Goal: Information Seeking & Learning: Learn about a topic

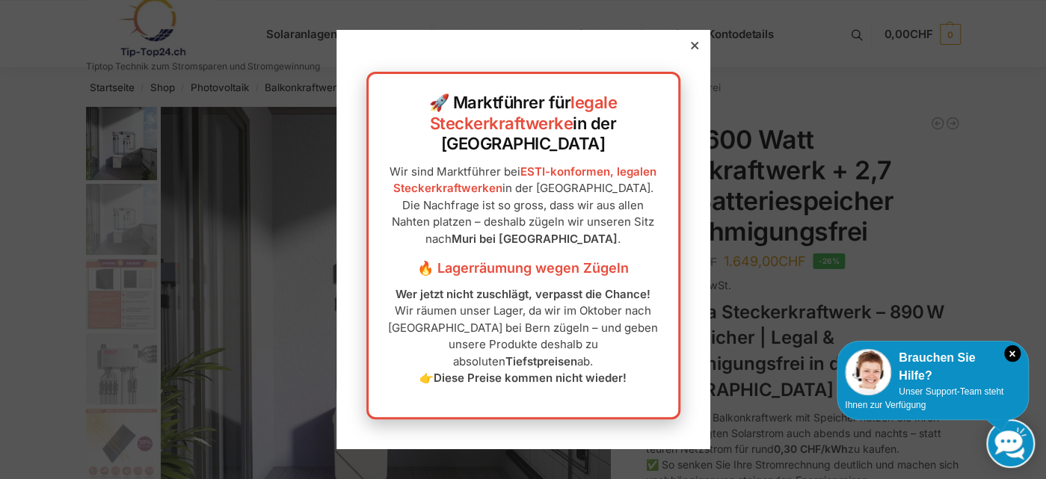
click at [690, 49] on icon at bounding box center [693, 45] width 7 height 7
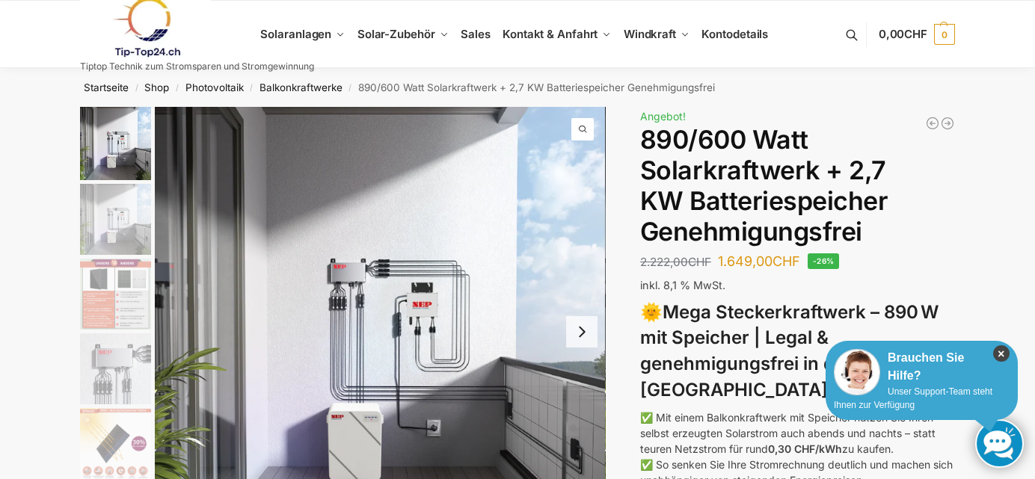
click at [1005, 354] on icon "×" at bounding box center [1001, 353] width 16 height 16
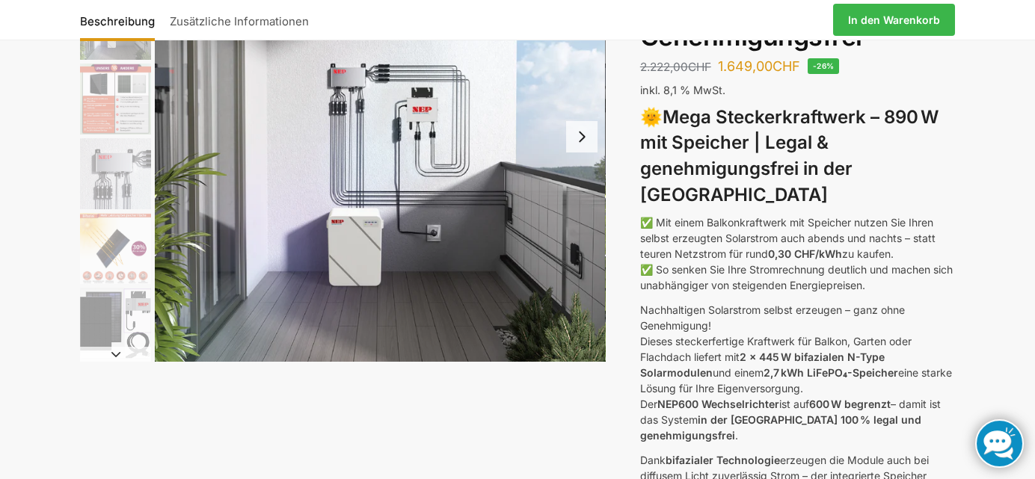
scroll to position [199, 0]
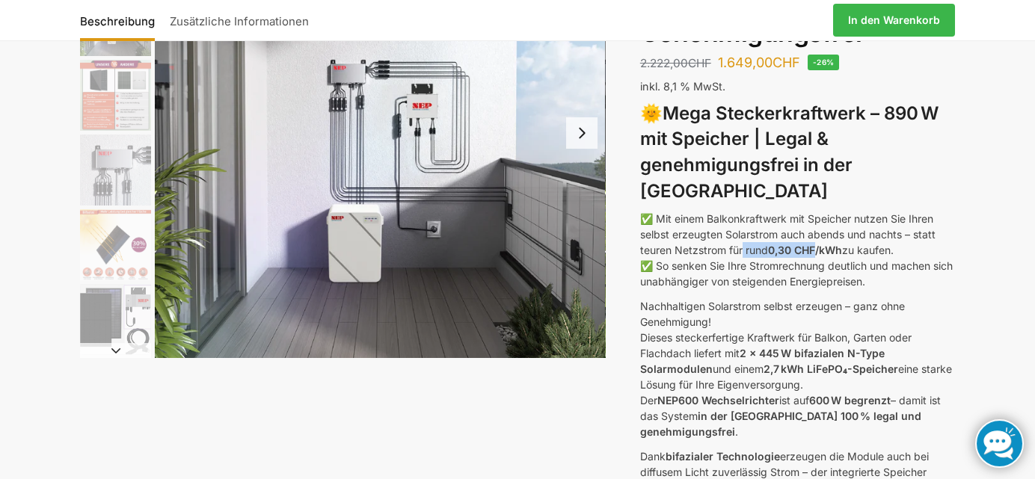
drag, startPoint x: 743, startPoint y: 226, endPoint x: 817, endPoint y: 226, distance: 73.3
click at [817, 226] on p "✅ Mit einem Balkonkraftwerk mit Speicher nutzen Sie Ihren selbst erzeugten Sola…" at bounding box center [797, 250] width 315 height 79
drag, startPoint x: 817, startPoint y: 226, endPoint x: 766, endPoint y: 254, distance: 58.3
click at [764, 254] on p "✅ Mit einem Balkonkraftwerk mit Speicher nutzen Sie Ihren selbst erzeugten Sola…" at bounding box center [797, 250] width 315 height 79
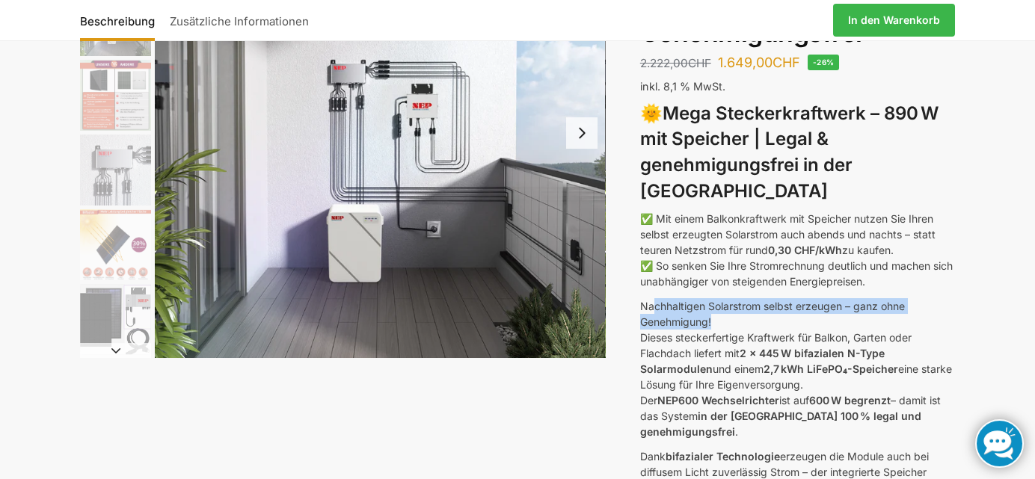
drag, startPoint x: 652, startPoint y: 284, endPoint x: 799, endPoint y: 291, distance: 146.7
click at [799, 298] on p "Nachhaltigen Solarstrom selbst erzeugen – ganz ohne Genehmigung! Dieses stecker…" at bounding box center [797, 368] width 315 height 141
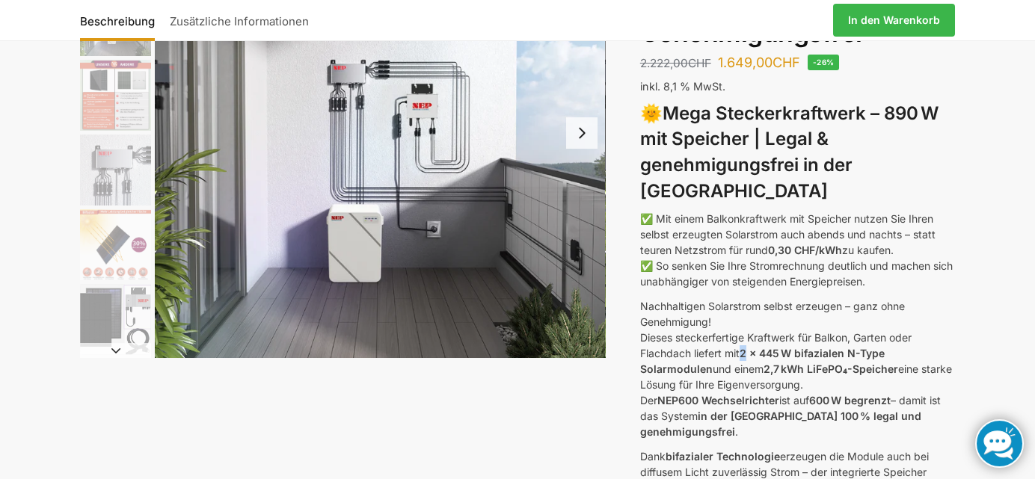
drag, startPoint x: 799, startPoint y: 291, endPoint x: 747, endPoint y: 326, distance: 62.4
click at [747, 347] on strong "2 x 445 W bifazialen N-Type Solarmodulen" at bounding box center [762, 361] width 245 height 28
drag, startPoint x: 747, startPoint y: 326, endPoint x: 732, endPoint y: 386, distance: 61.7
click at [732, 410] on strong "in der Schweiz 100 % legal und genehmigungsfrei" at bounding box center [780, 424] width 281 height 28
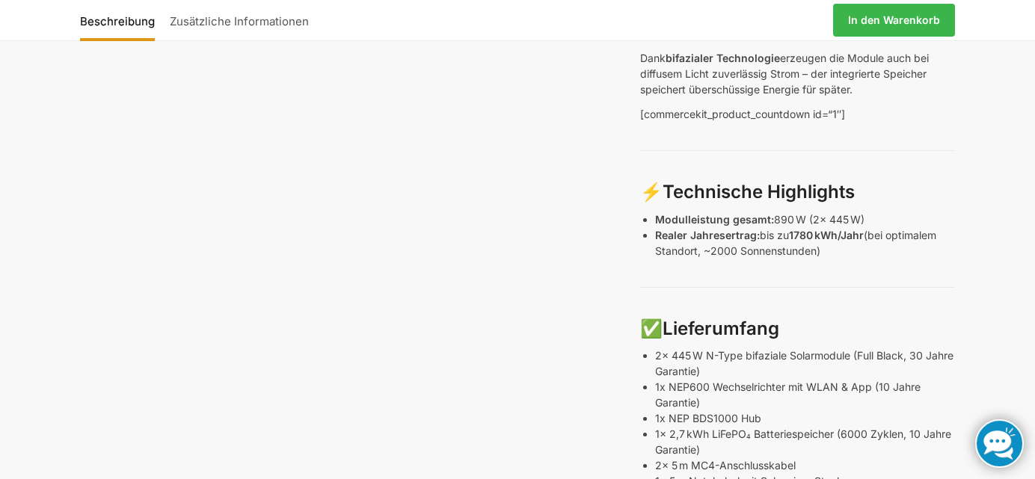
scroll to position [797, 0]
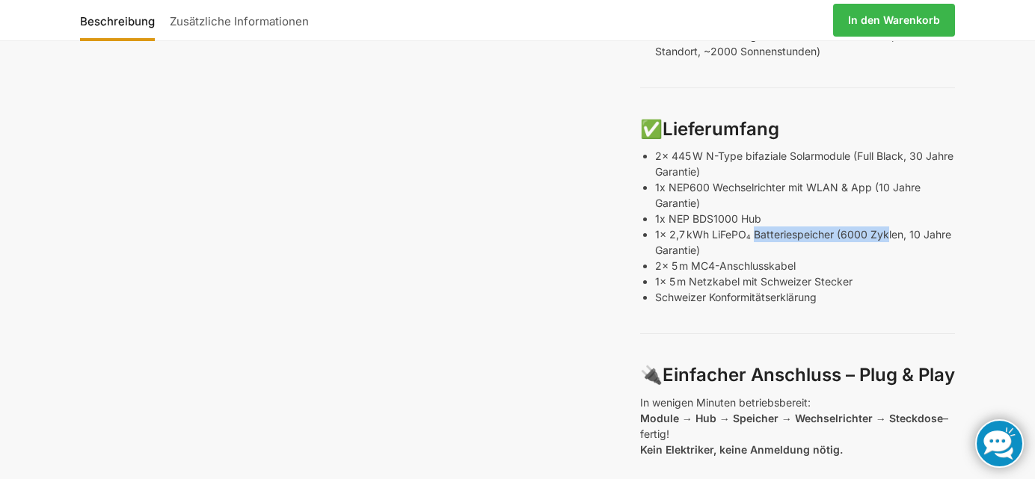
drag, startPoint x: 764, startPoint y: 191, endPoint x: 885, endPoint y: 198, distance: 121.4
click at [885, 227] on p "1x 2,7 kWh LiFePO₄ Batteriespeicher (6000 Zyklen, 10 Jahre Garantie)" at bounding box center [805, 242] width 300 height 31
drag, startPoint x: 885, startPoint y: 198, endPoint x: 834, endPoint y: 215, distance: 53.4
click at [834, 215] on ul "2x 445 W N-Type bifaziale Solarmodule (Full Black, 30 Jahre Garantie) 1x NEP600…" at bounding box center [805, 226] width 300 height 157
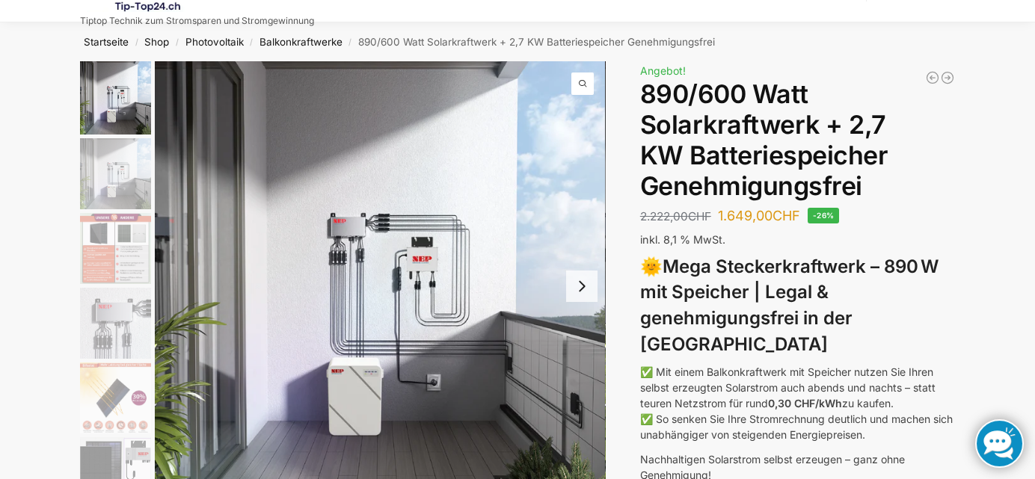
scroll to position [0, 0]
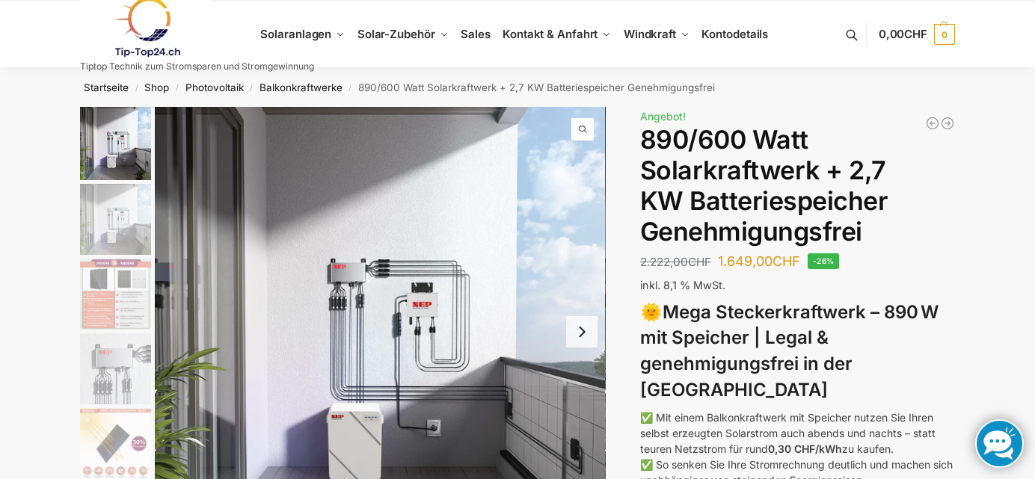
click at [119, 229] on img "2 / 12" at bounding box center [115, 219] width 71 height 71
click at [116, 293] on img "3 / 12" at bounding box center [115, 294] width 71 height 71
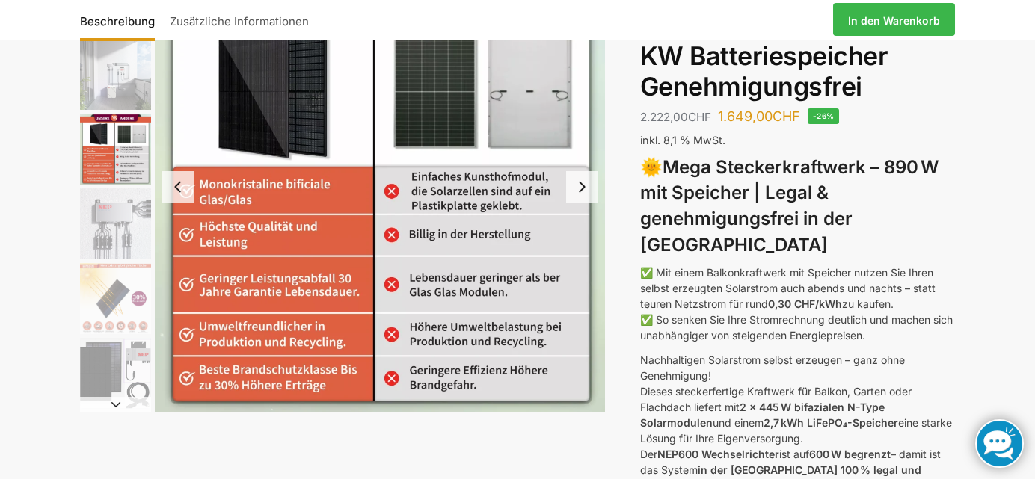
scroll to position [150, 0]
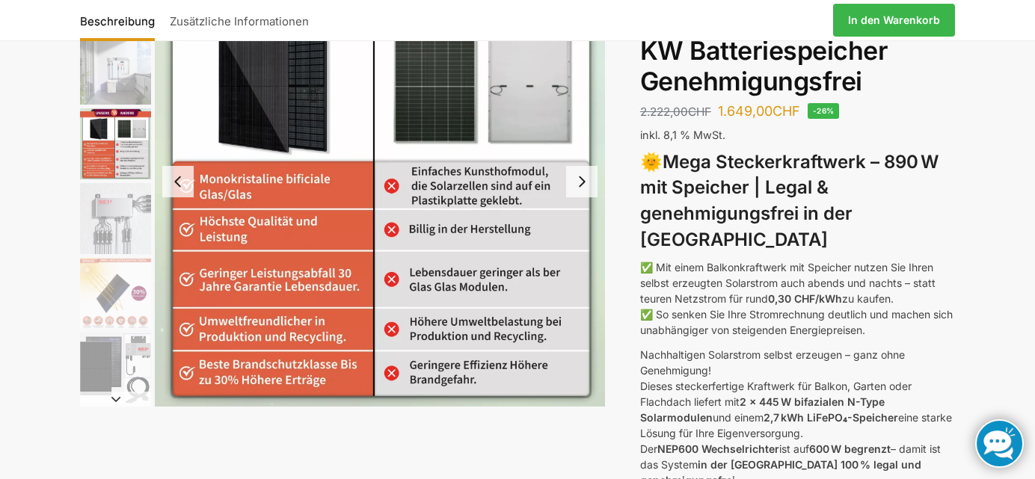
click at [140, 227] on img "4 / 12" at bounding box center [115, 218] width 71 height 71
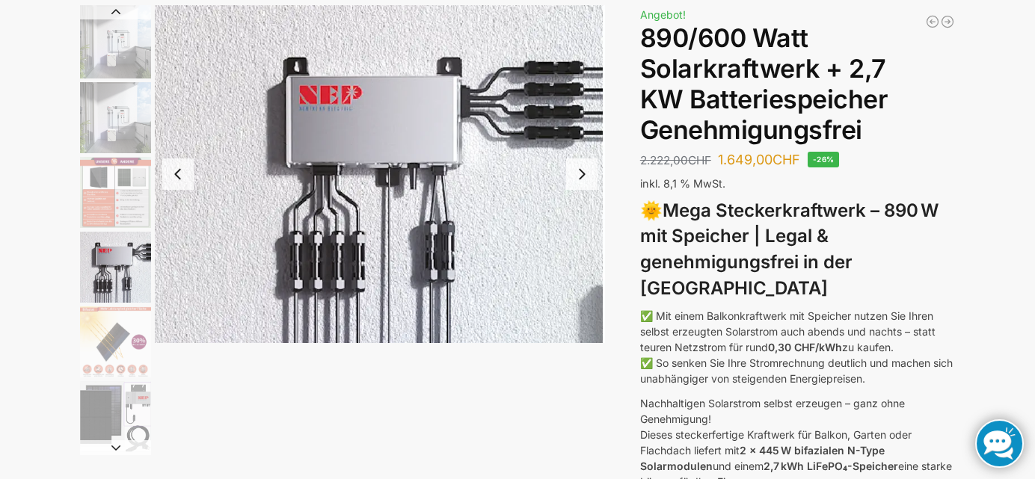
scroll to position [87, 0]
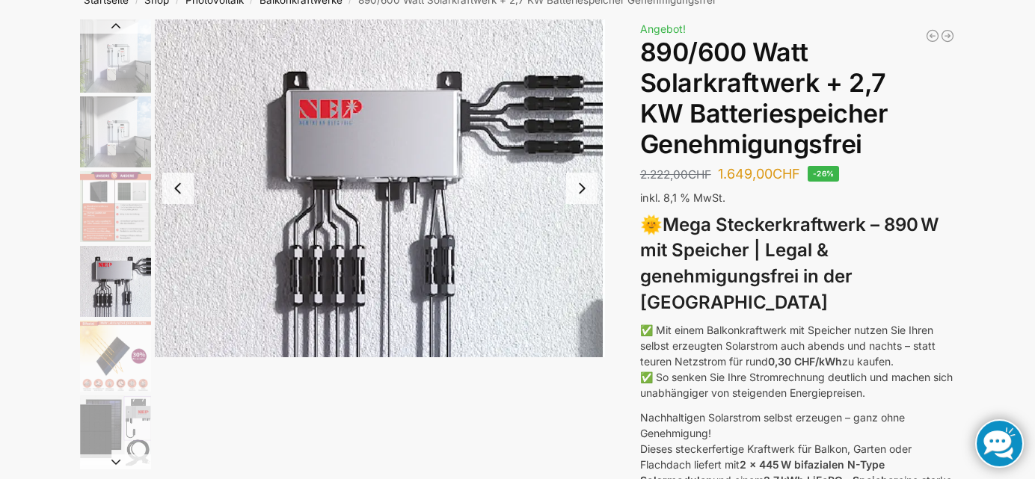
click at [110, 372] on img "5 / 12" at bounding box center [115, 356] width 71 height 71
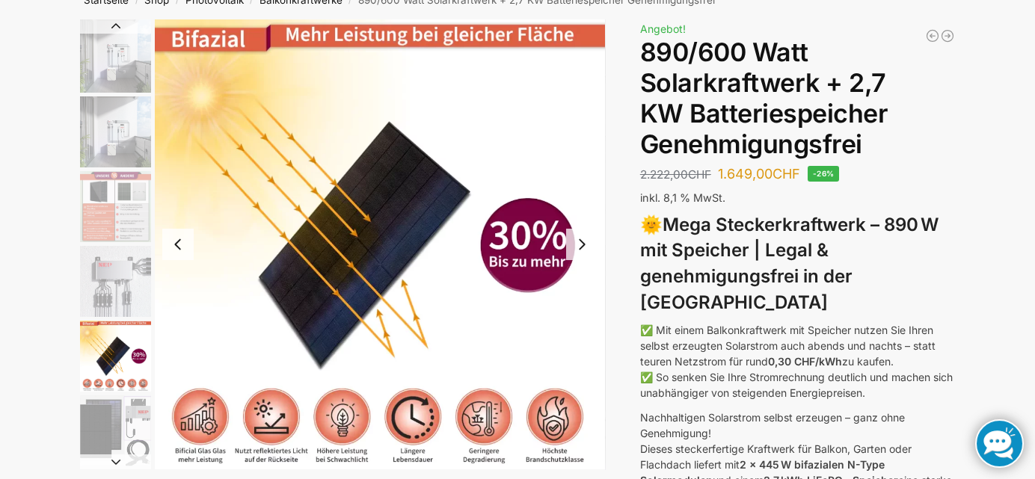
click at [125, 439] on img "6 / 12" at bounding box center [115, 431] width 71 height 71
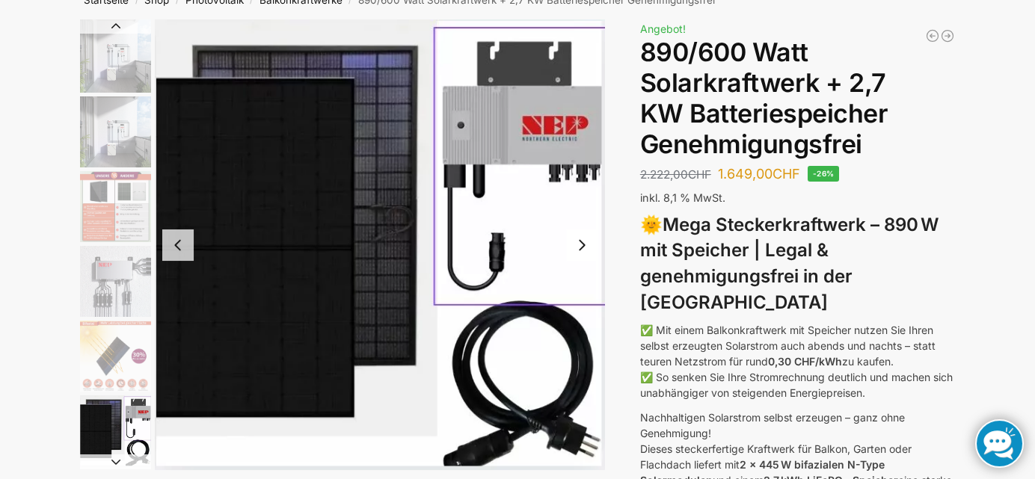
click at [119, 460] on button "Next slide" at bounding box center [115, 462] width 71 height 15
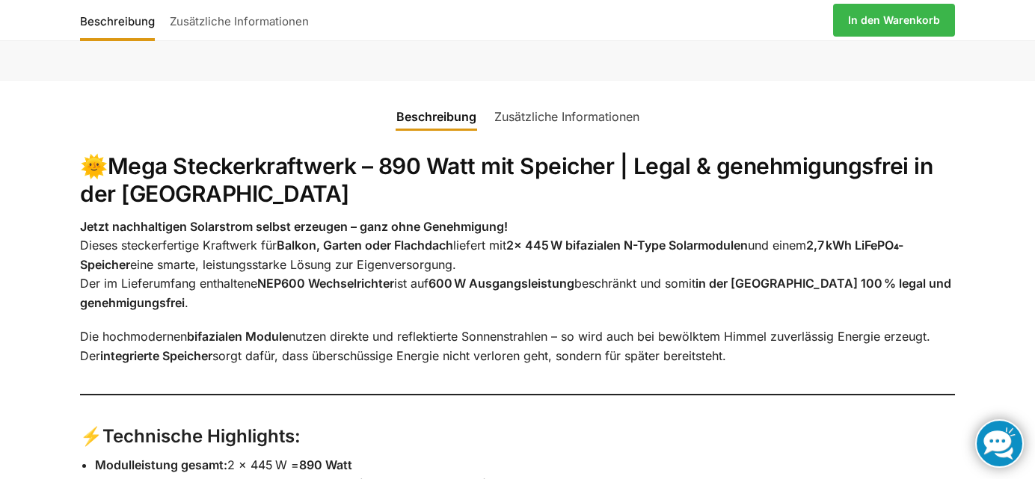
scroll to position [1881, 0]
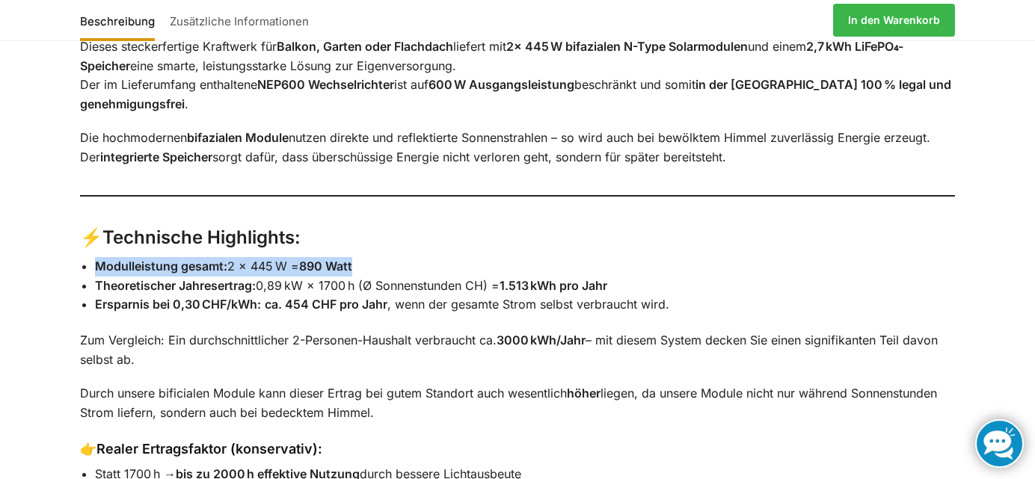
drag, startPoint x: 99, startPoint y: 251, endPoint x: 377, endPoint y: 251, distance: 278.2
click at [377, 257] on li "Modulleistung gesamt: 2 × 445 W = 890 Watt" at bounding box center [525, 266] width 860 height 19
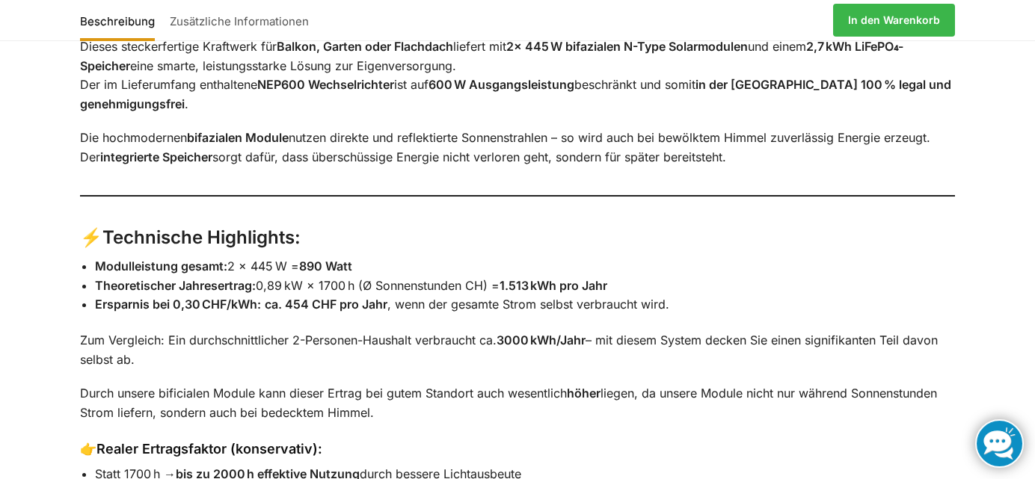
drag, startPoint x: 377, startPoint y: 251, endPoint x: 301, endPoint y: 319, distance: 101.2
click at [301, 331] on p "Zum Vergleich: Ein durchschnittlicher 2-Personen-Haushalt verbraucht ca. 3000 k…" at bounding box center [517, 350] width 875 height 38
drag, startPoint x: 428, startPoint y: 325, endPoint x: 608, endPoint y: 322, distance: 180.2
click at [608, 331] on p "Zum Vergleich: Ein durchschnittlicher 2-Personen-Haushalt verbraucht ca. 3000 k…" at bounding box center [517, 350] width 875 height 38
drag, startPoint x: 608, startPoint y: 322, endPoint x: 689, endPoint y: 342, distance: 83.2
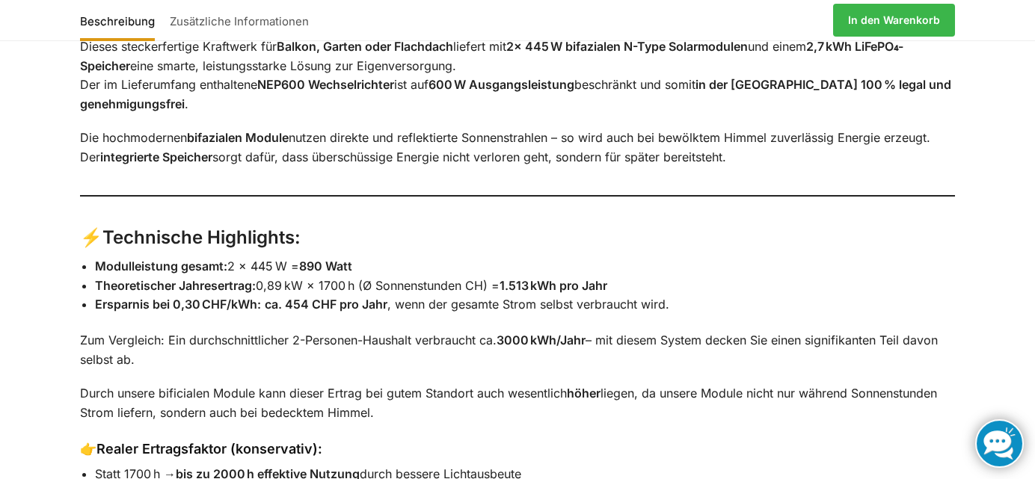
click at [685, 342] on p "Zum Vergleich: Ein durchschnittlicher 2-Personen-Haushalt verbraucht ca. 3000 k…" at bounding box center [517, 350] width 875 height 38
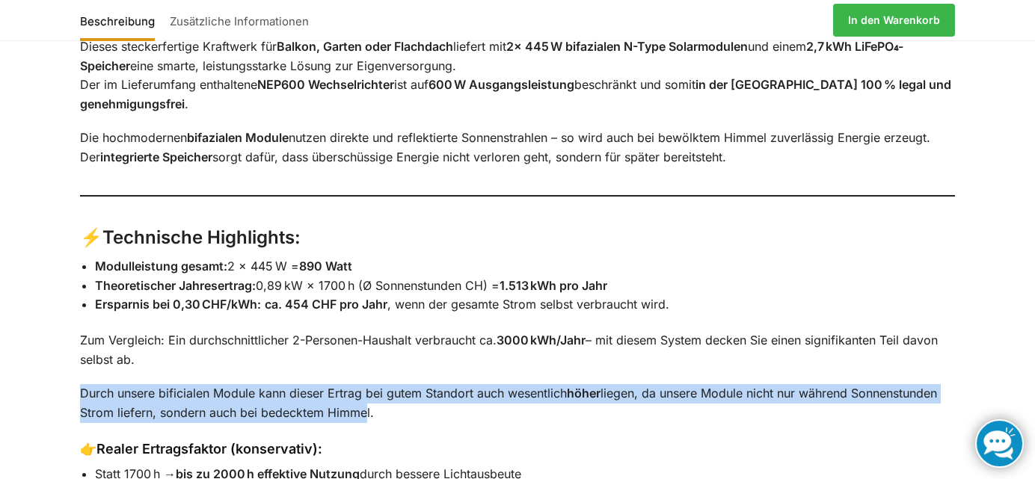
drag, startPoint x: 81, startPoint y: 379, endPoint x: 364, endPoint y: 391, distance: 283.7
click at [364, 391] on p "Durch unsere bificialen Module kann dieser Ertrag bei gutem Standort auch wesen…" at bounding box center [517, 403] width 875 height 38
drag, startPoint x: 364, startPoint y: 391, endPoint x: 248, endPoint y: 402, distance: 116.4
click at [248, 402] on p "Durch unsere bificialen Module kann dieser Ertrag bei gutem Standort auch wesen…" at bounding box center [517, 403] width 875 height 38
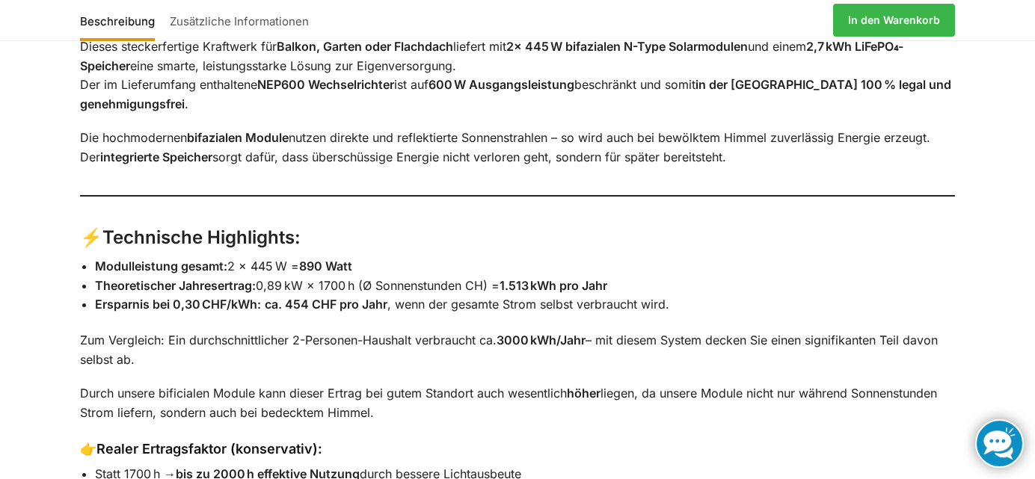
click at [434, 400] on p "Durch unsere bificialen Module kann dieser Ertrag bei gutem Standort auch wesen…" at bounding box center [517, 403] width 875 height 38
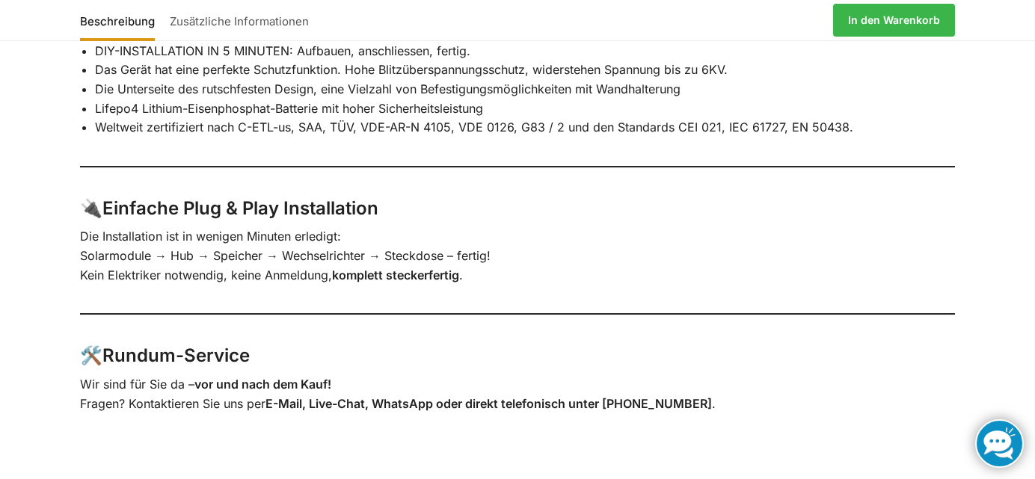
scroll to position [2679, 0]
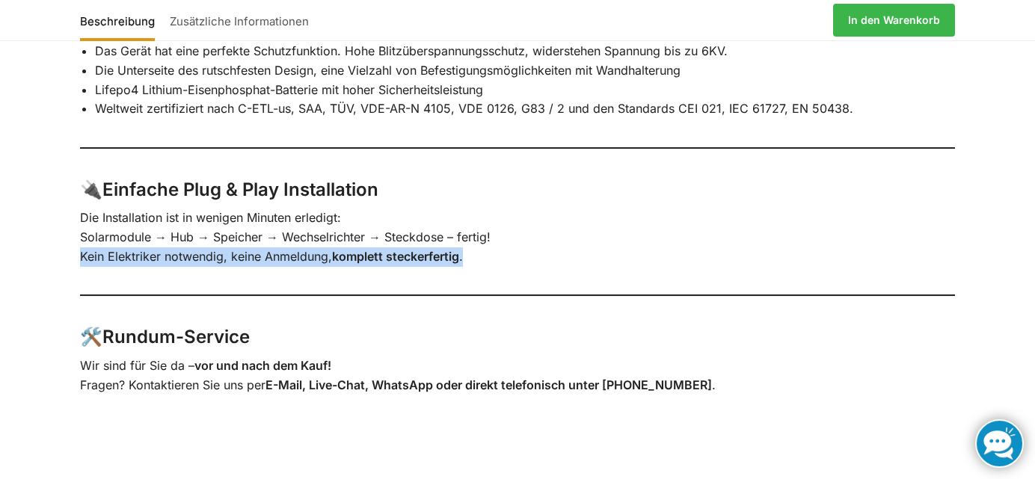
drag, startPoint x: 80, startPoint y: 240, endPoint x: 476, endPoint y: 242, distance: 395.6
click at [476, 242] on p "Die Installation ist in wenigen Minuten erledigt: Solarmodule → Hub → Speicher …" at bounding box center [517, 238] width 875 height 58
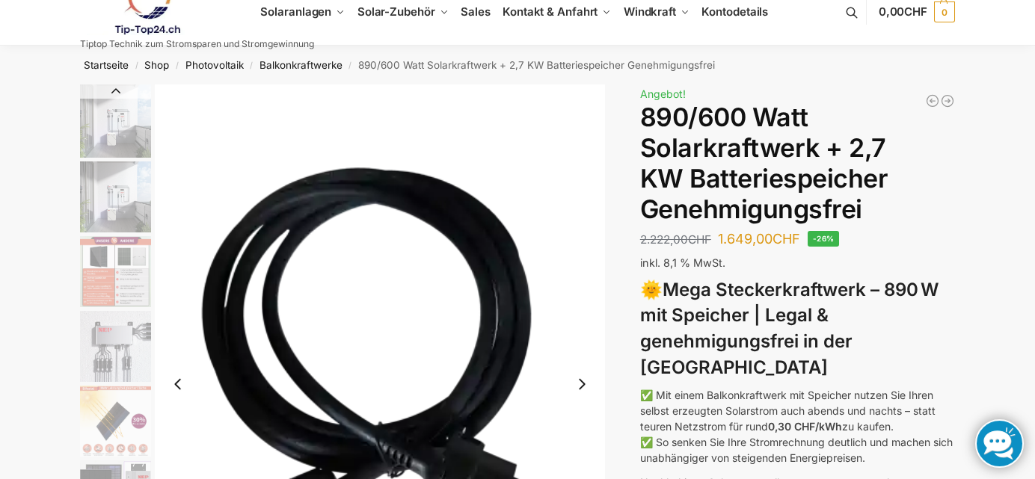
scroll to position [0, 0]
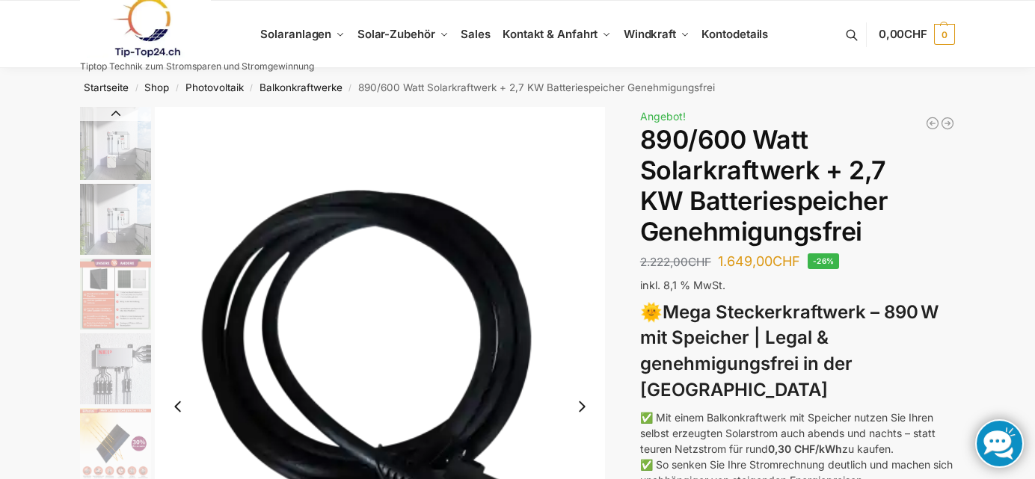
click at [117, 385] on img "4 / 12" at bounding box center [115, 369] width 71 height 71
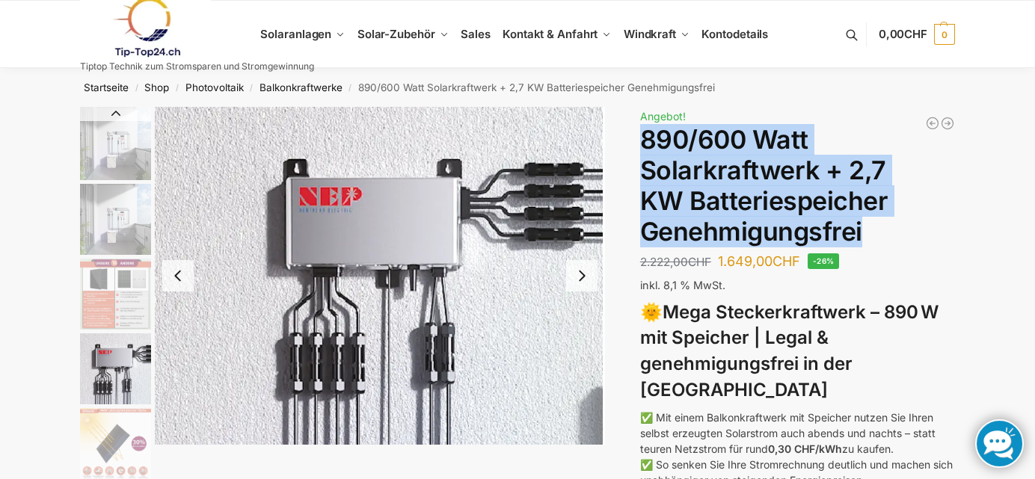
drag, startPoint x: 644, startPoint y: 135, endPoint x: 865, endPoint y: 224, distance: 238.6
click at [865, 224] on h1 "890/600 Watt Solarkraftwerk + 2,7 KW Batteriespeicher Genehmigungsfrei" at bounding box center [797, 186] width 315 height 122
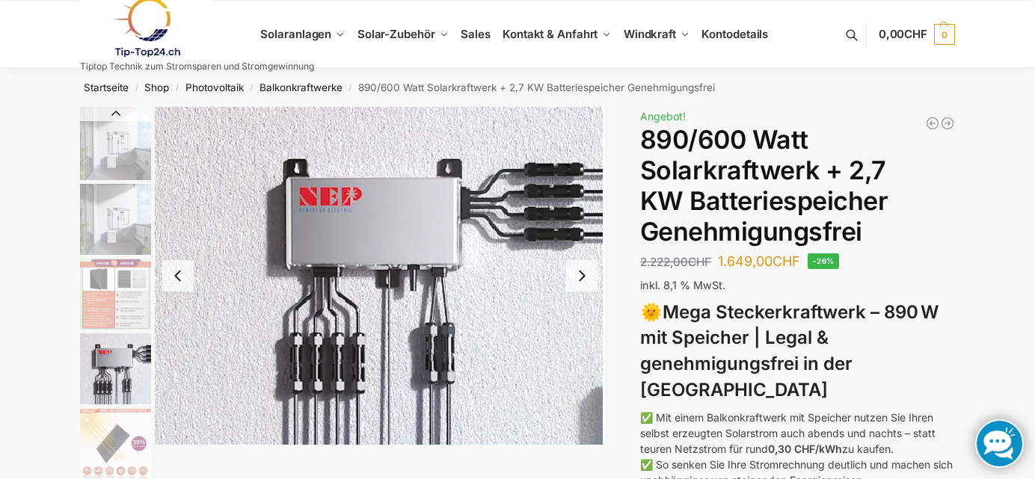
click at [722, 321] on strong "Mega Steckerkraftwerk – 890 W mit Speicher | Legal & genehmigungsfrei in der Sc…" at bounding box center [789, 350] width 298 height 99
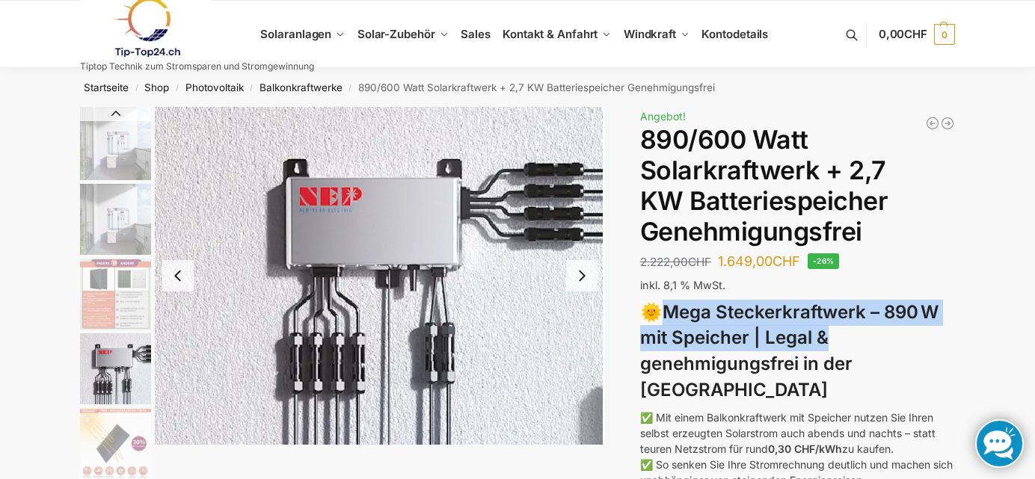
drag, startPoint x: 686, startPoint y: 316, endPoint x: 910, endPoint y: 345, distance: 226.3
click at [910, 345] on h3 "🌞 Mega Steckerkraftwerk – 890 W mit Speicher | Legal & genehmigungsfrei in der …" at bounding box center [797, 352] width 315 height 104
drag, startPoint x: 910, startPoint y: 345, endPoint x: 786, endPoint y: 345, distance: 124.1
click at [786, 345] on strong "Mega Steckerkraftwerk – 890 W mit Speicher | Legal & genehmigungsfrei in der Sc…" at bounding box center [789, 350] width 298 height 99
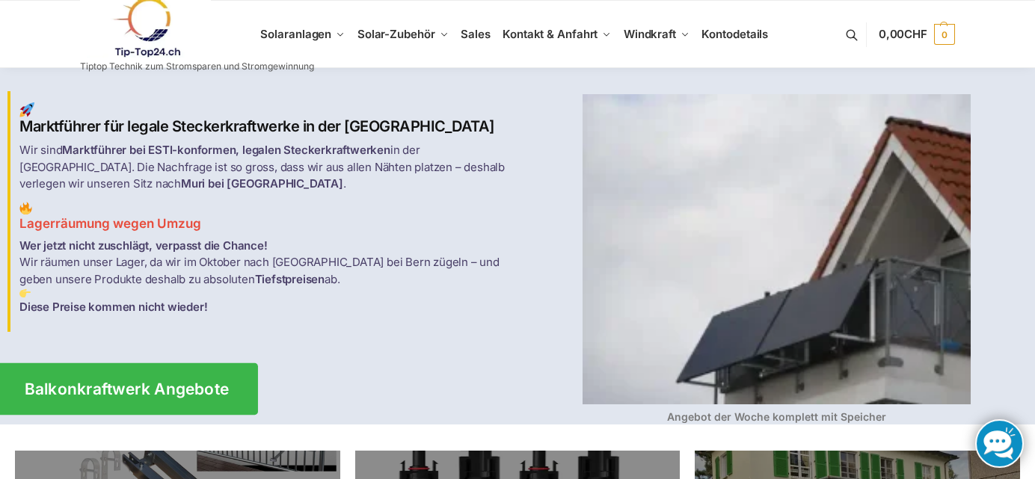
click at [155, 393] on span "Balkonkraftwerk Angebote" at bounding box center [127, 389] width 205 height 16
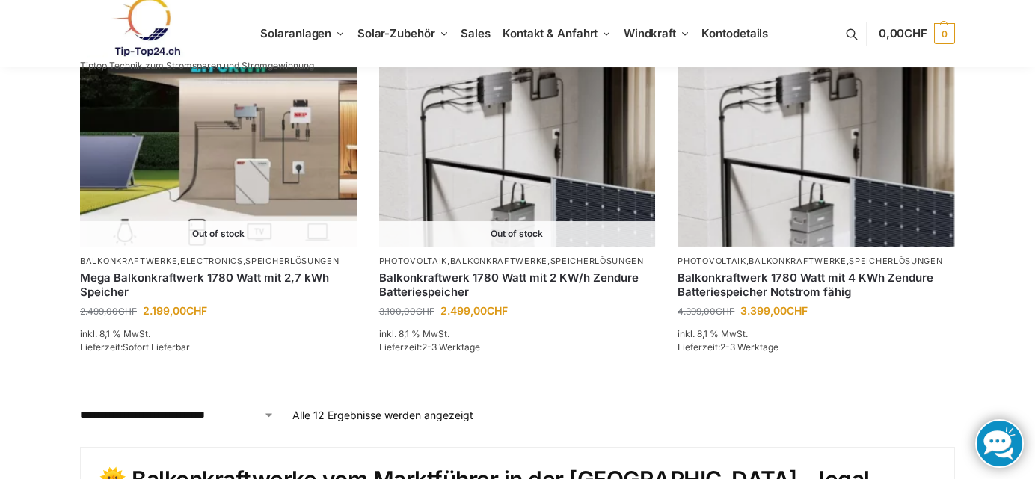
scroll to position [1395, 0]
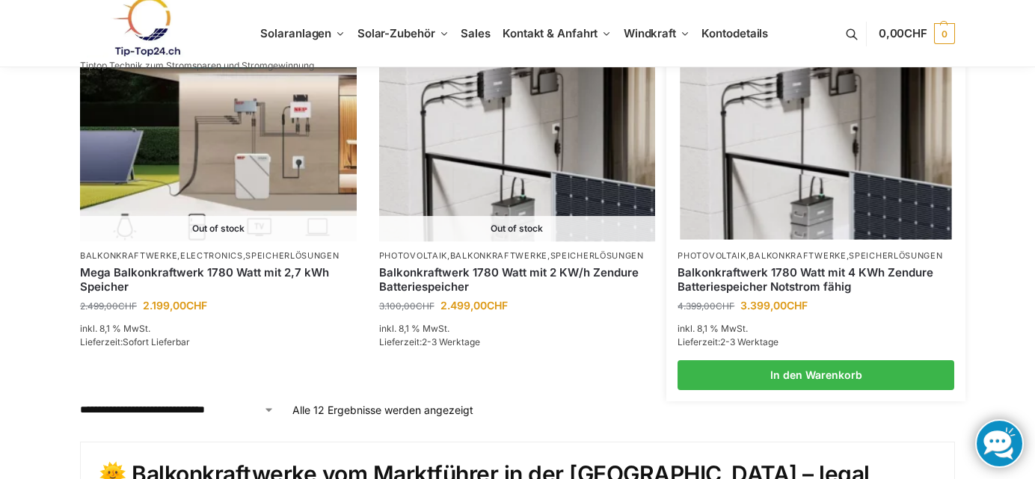
click at [856, 191] on img at bounding box center [816, 138] width 271 height 203
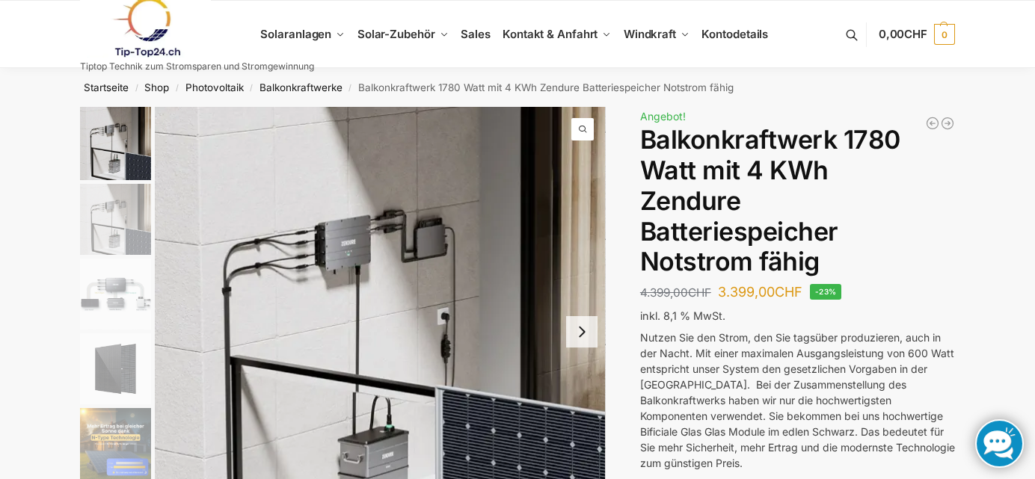
click at [580, 334] on button "Next slide" at bounding box center [581, 331] width 31 height 31
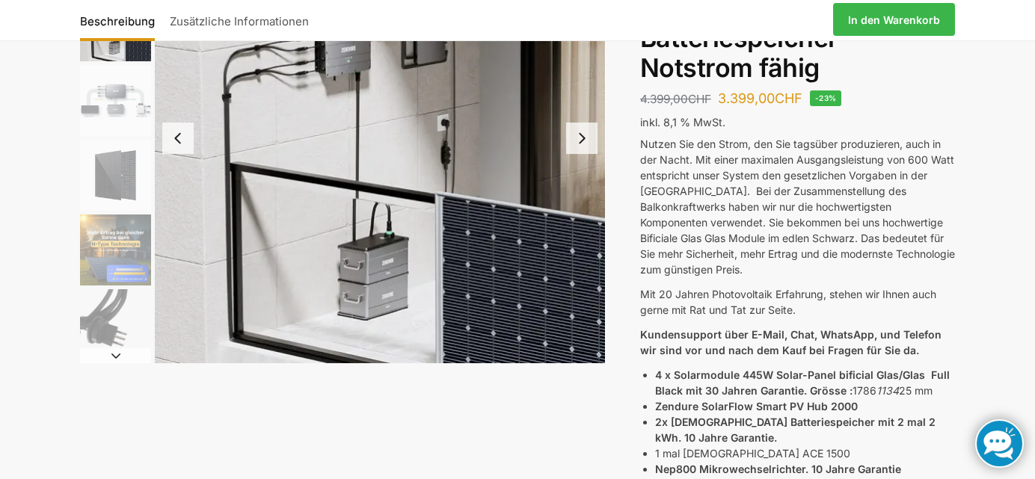
scroll to position [199, 0]
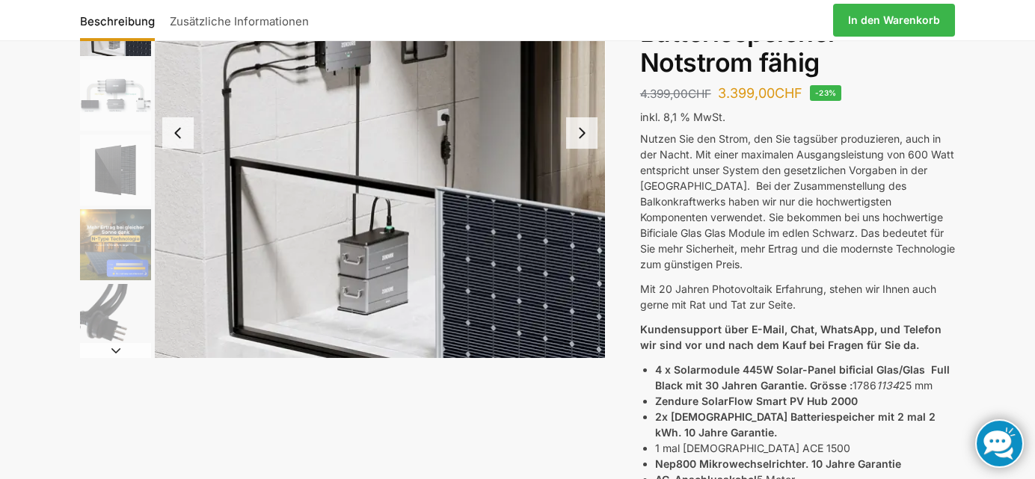
click at [586, 132] on button "Next slide" at bounding box center [581, 132] width 31 height 31
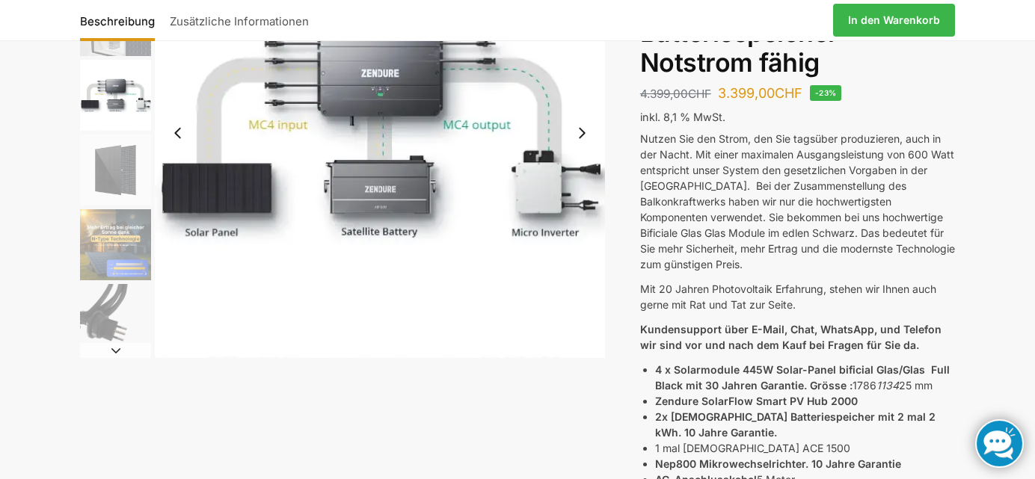
click at [579, 138] on button "Next slide" at bounding box center [581, 132] width 31 height 31
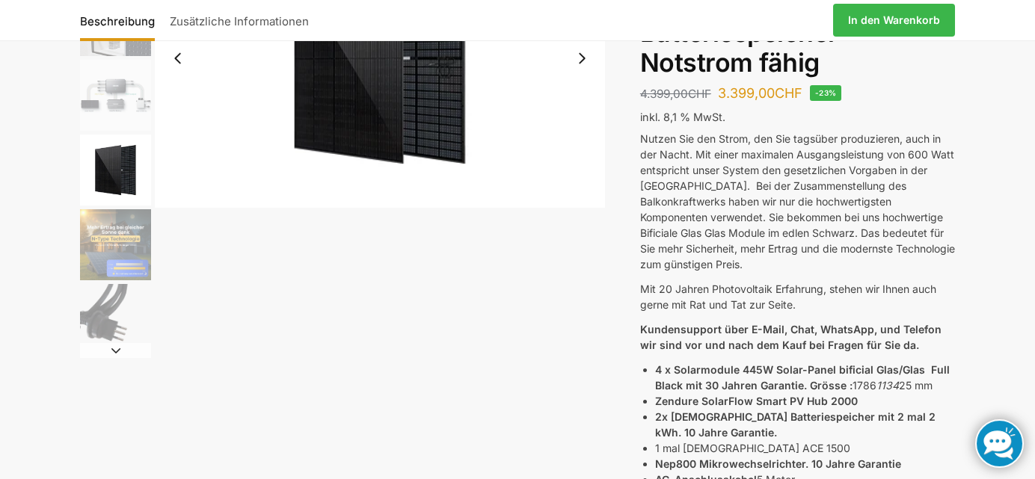
scroll to position [0, 0]
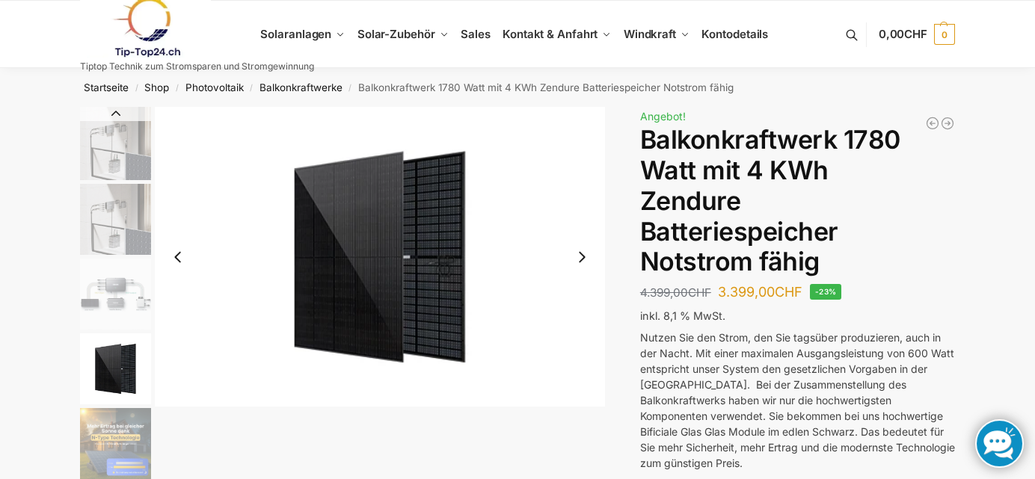
click at [581, 256] on button "Next slide" at bounding box center [581, 257] width 31 height 31
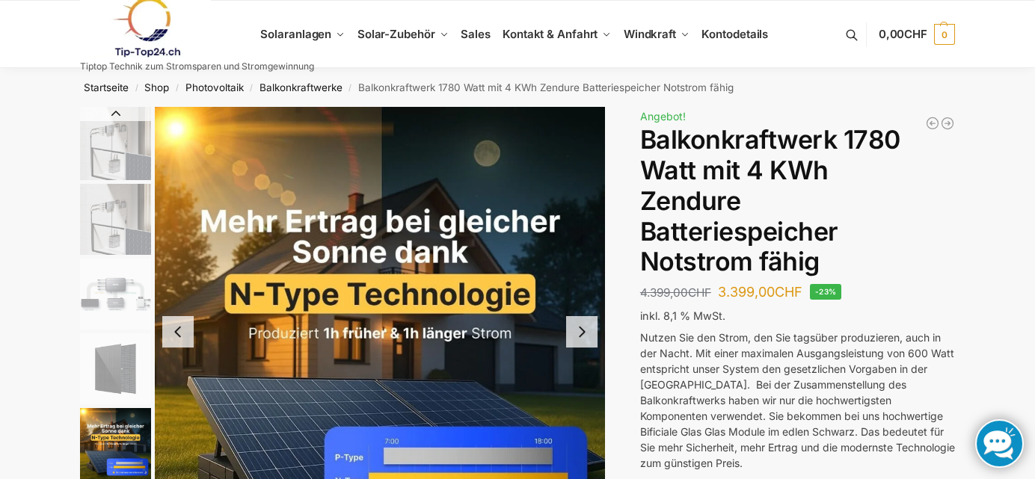
click at [582, 256] on img "5 / 11" at bounding box center [380, 332] width 450 height 450
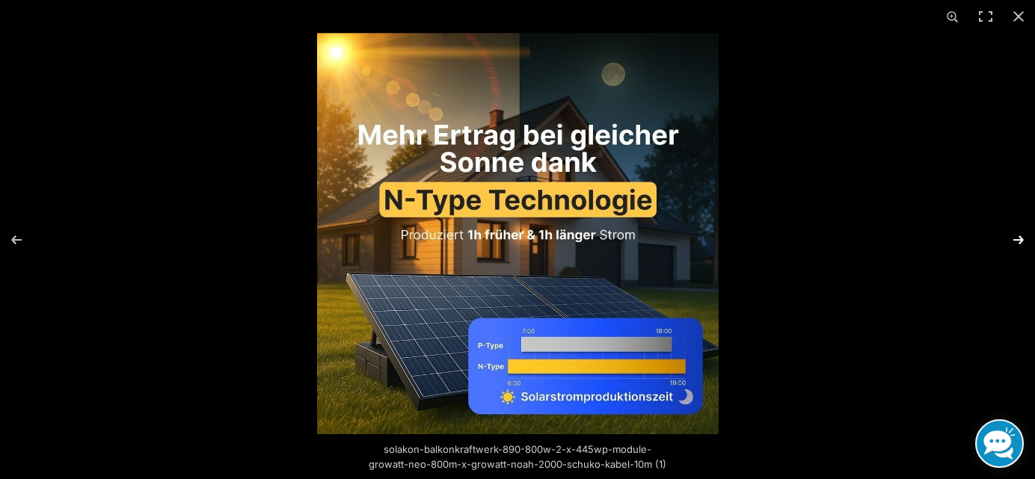
click at [1017, 235] on button "Next (arrow right)" at bounding box center [1009, 240] width 52 height 75
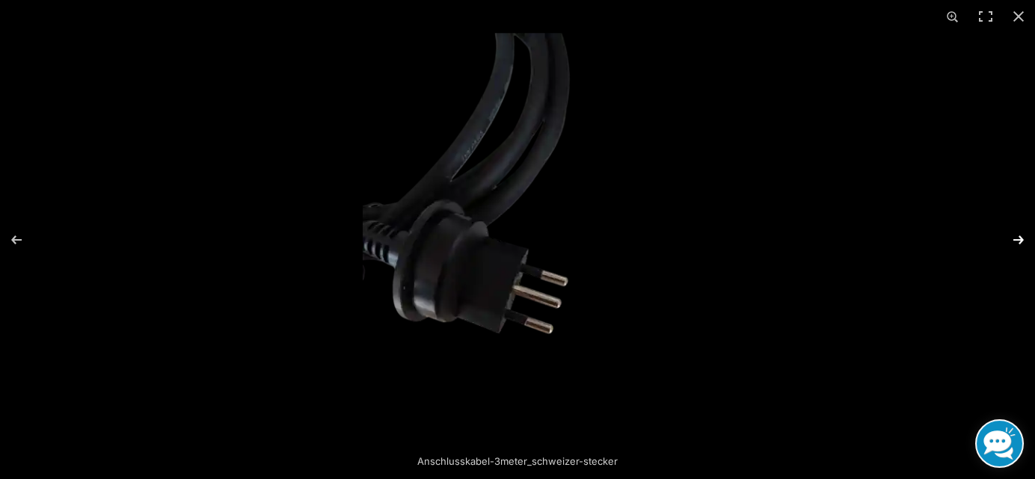
click at [1013, 236] on button "Next (arrow right)" at bounding box center [1009, 240] width 52 height 75
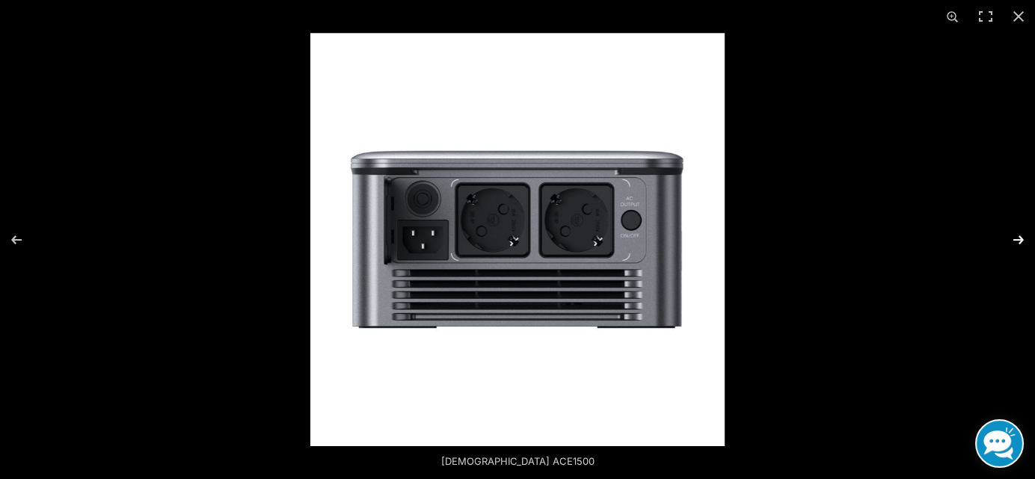
click at [1011, 237] on button "Next (arrow right)" at bounding box center [1009, 240] width 52 height 75
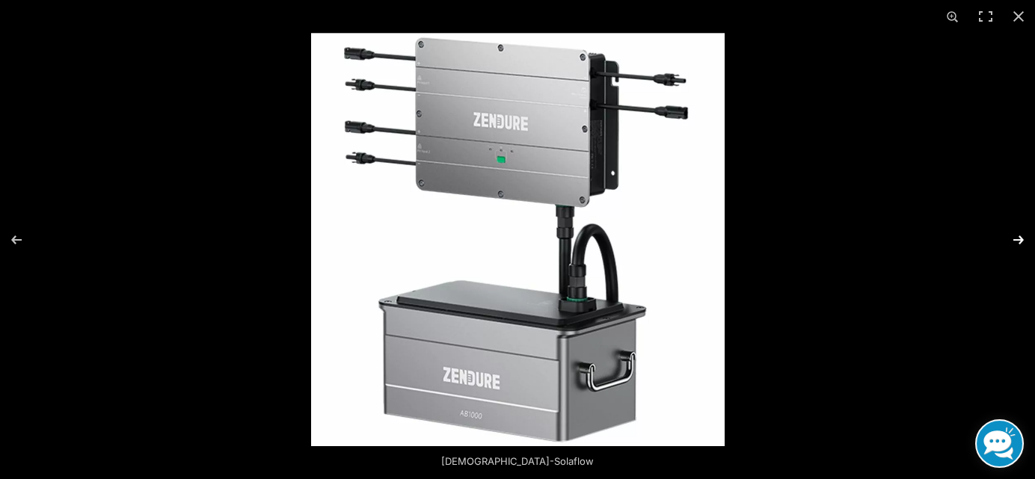
click at [1009, 237] on button "Next (arrow right)" at bounding box center [1009, 240] width 52 height 75
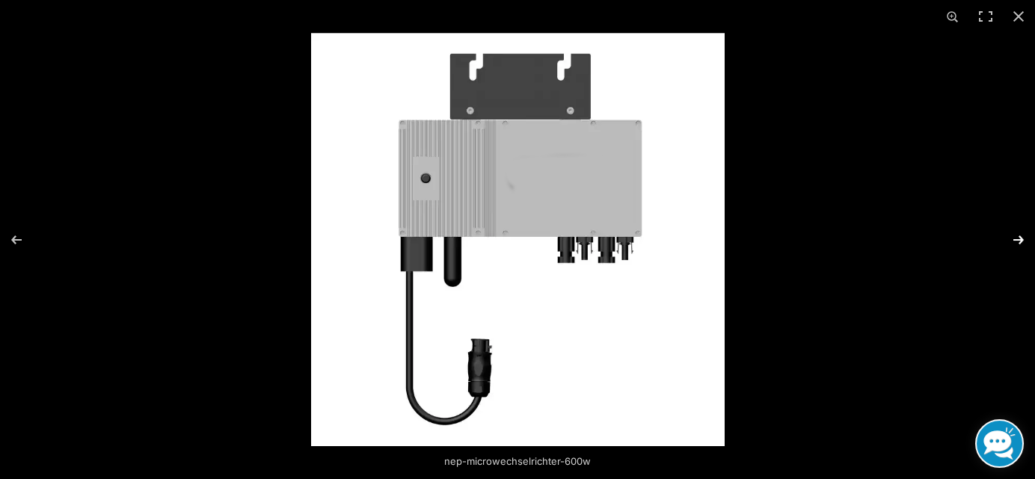
click at [1009, 237] on button "Next (arrow right)" at bounding box center [1009, 240] width 52 height 75
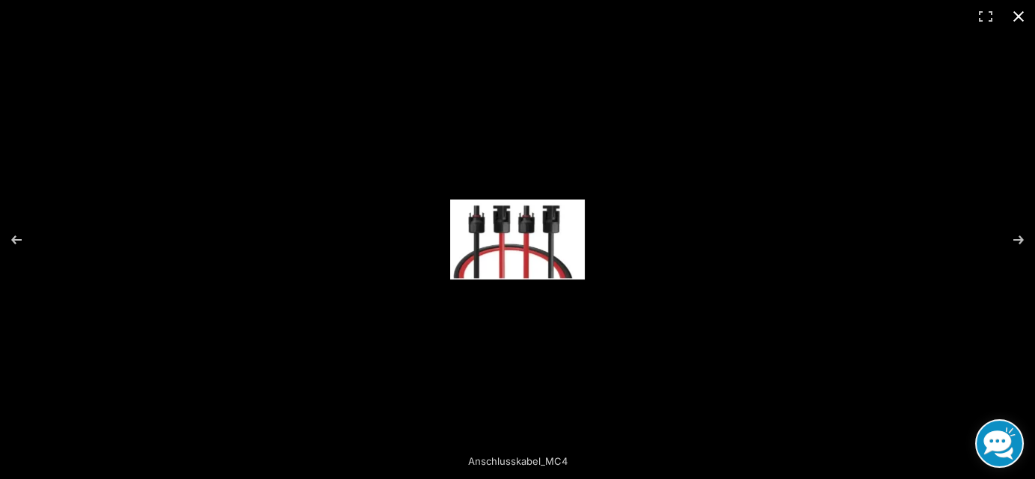
click at [1016, 14] on button "Close (Esc)" at bounding box center [1018, 16] width 33 height 33
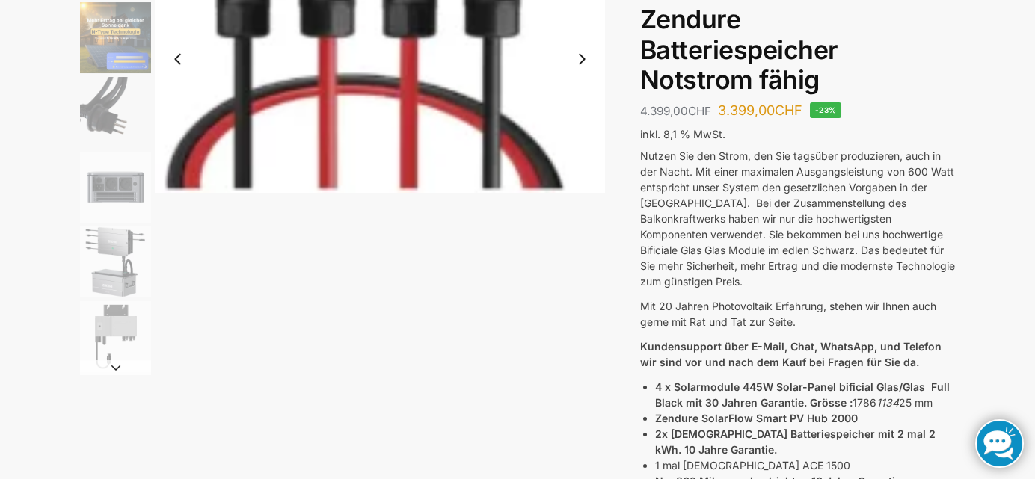
scroll to position [199, 0]
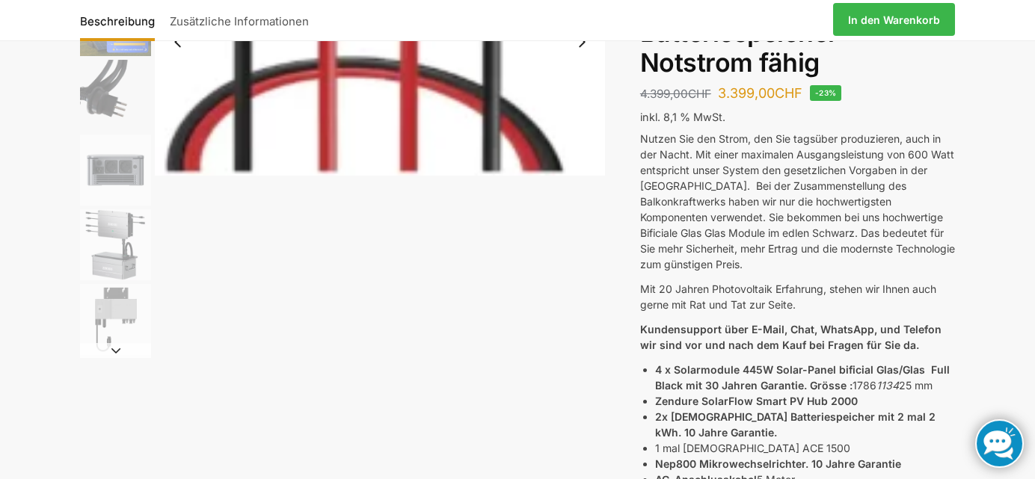
drag, startPoint x: 699, startPoint y: 154, endPoint x: 921, endPoint y: 160, distance: 222.2
click at [939, 159] on p "Nutzen Sie den Strom, den Sie tagsüber produzieren, auch in der Nacht. Mit eine…" at bounding box center [797, 201] width 315 height 141
click at [689, 185] on p "Nutzen Sie den Strom, den Sie tagsüber produzieren, auch in der Nacht. Mit eine…" at bounding box center [797, 201] width 315 height 141
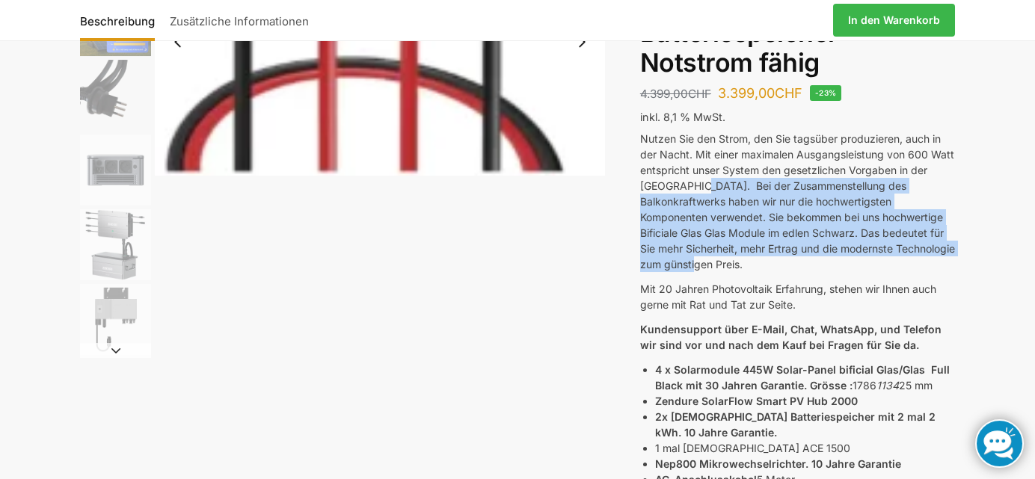
drag, startPoint x: 696, startPoint y: 185, endPoint x: 949, endPoint y: 248, distance: 260.6
click at [949, 248] on p "Nutzen Sie den Strom, den Sie tagsüber produzieren, auch in der Nacht. Mit eine…" at bounding box center [797, 201] width 315 height 141
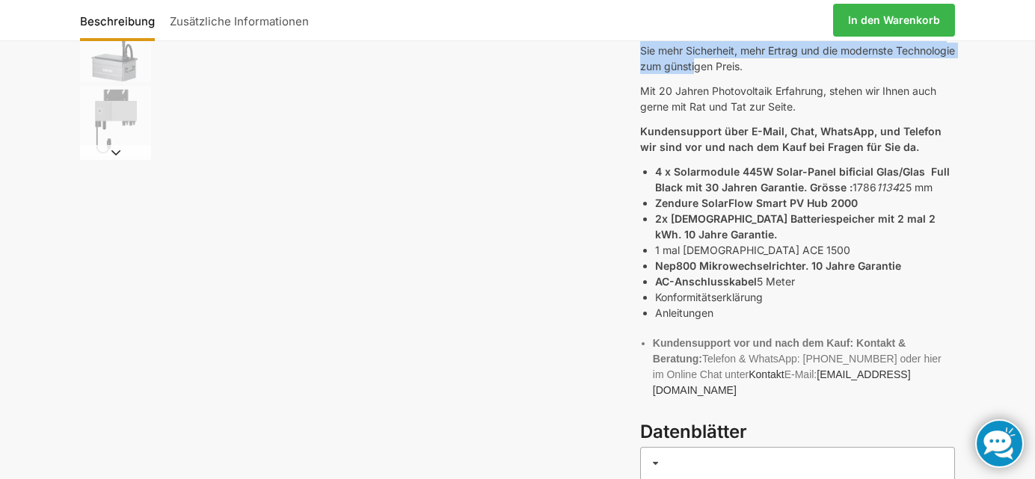
scroll to position [399, 0]
drag, startPoint x: 657, startPoint y: 154, endPoint x: 936, endPoint y: 168, distance: 278.5
click at [936, 168] on li "4 x Solarmodule 445W Solar-Panel bificial Glas/Glas Full Black mit 30 Jahren Ga…" at bounding box center [805, 177] width 300 height 31
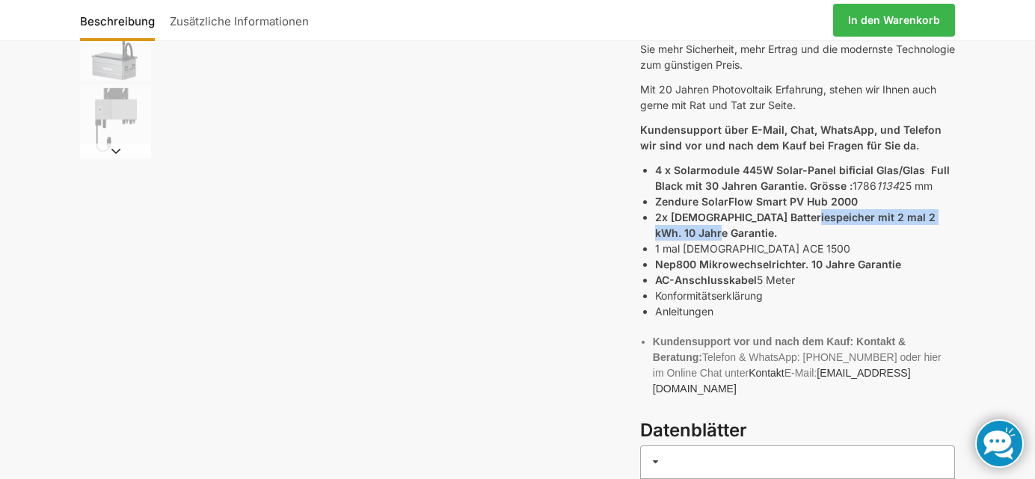
drag, startPoint x: 804, startPoint y: 200, endPoint x: 876, endPoint y: 212, distance: 72.8
click at [876, 212] on li "2x Zendure Batteriespeicher mit 2 mal 2 kWh. 10 Jahre Garantie." at bounding box center [805, 224] width 300 height 31
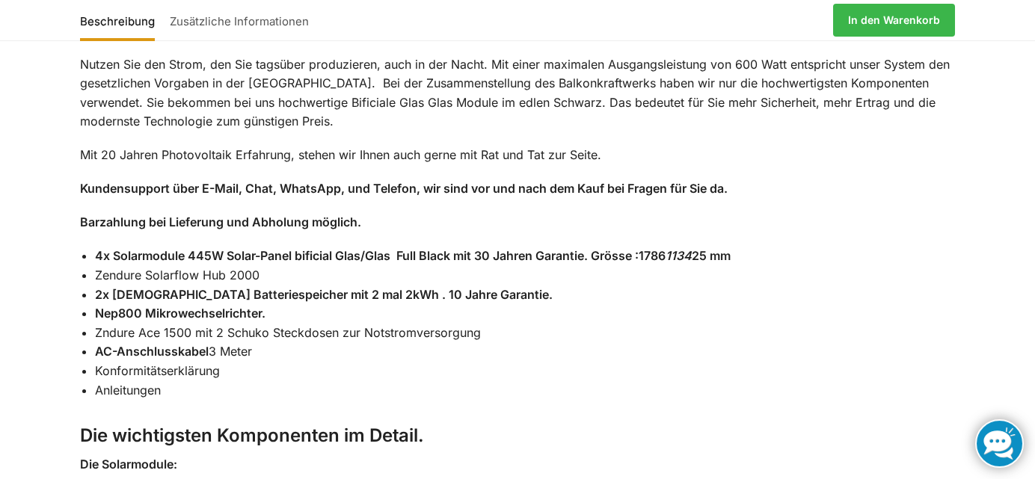
scroll to position [1196, 0]
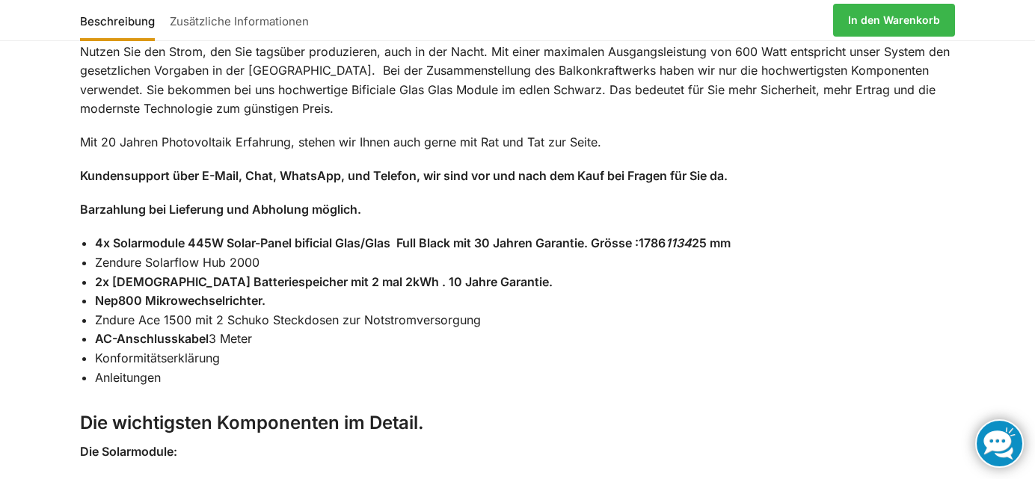
drag, startPoint x: 99, startPoint y: 196, endPoint x: 746, endPoint y: 321, distance: 658.8
click at [746, 321] on ul "4x Solarmodule 445W Solar-Panel bificial Glas/Glas Full Black mit 30 Jahren Gar…" at bounding box center [525, 310] width 860 height 153
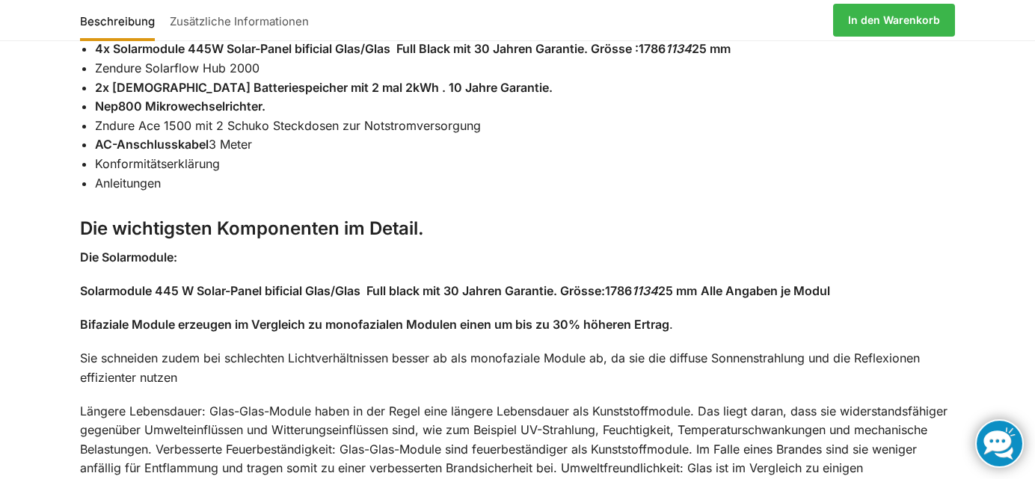
scroll to position [1395, 0]
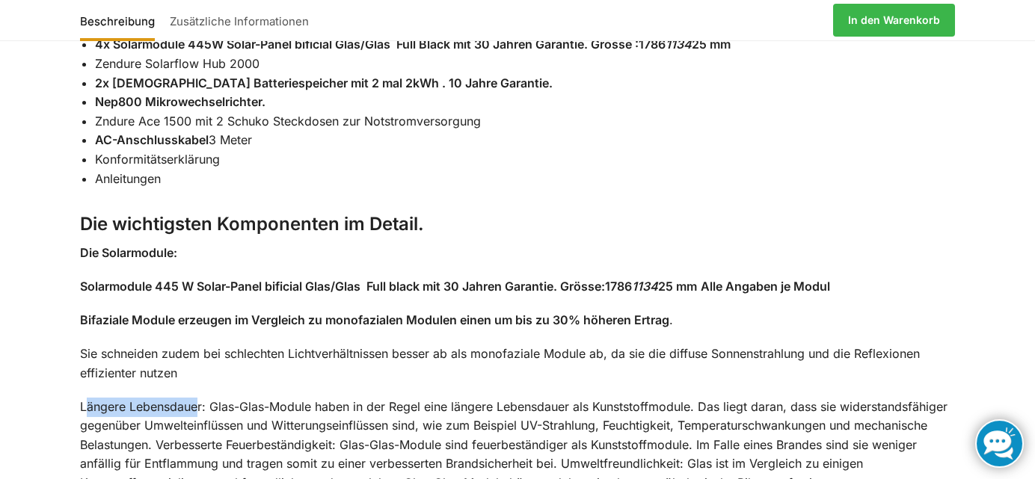
drag, startPoint x: 85, startPoint y: 354, endPoint x: 197, endPoint y: 354, distance: 112.2
click at [197, 398] on p "Längere Lebensdauer: Glas-Glas-Module haben in der Regel eine längere Lebensdau…" at bounding box center [517, 446] width 875 height 96
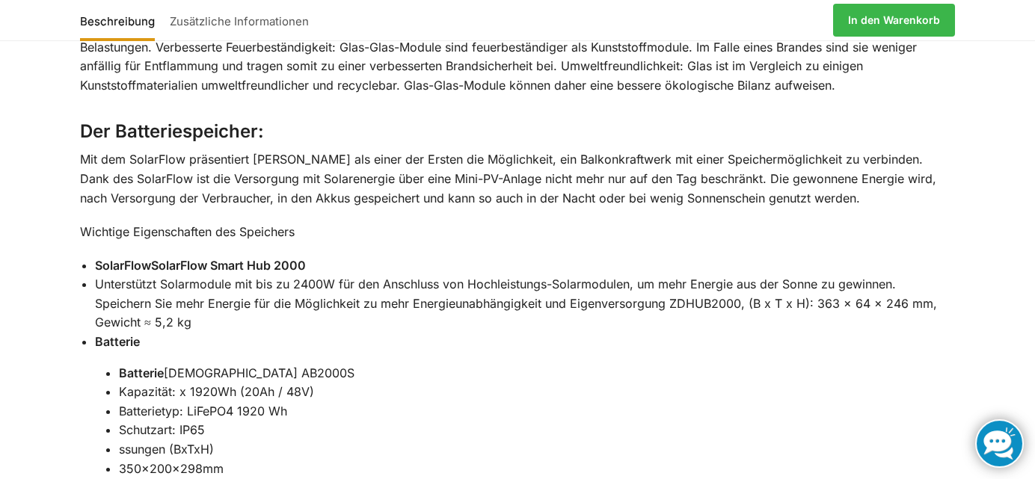
scroll to position [1794, 0]
drag, startPoint x: 122, startPoint y: 343, endPoint x: 310, endPoint y: 343, distance: 187.7
click at [310, 382] on li "Kapazität: x 1920Wh (20Ah / 48V)" at bounding box center [537, 391] width 836 height 19
drag, startPoint x: 310, startPoint y: 343, endPoint x: 198, endPoint y: 369, distance: 114.5
click at [198, 402] on li "Batterietyp: LiFePO4 1920 Wh" at bounding box center [537, 411] width 836 height 19
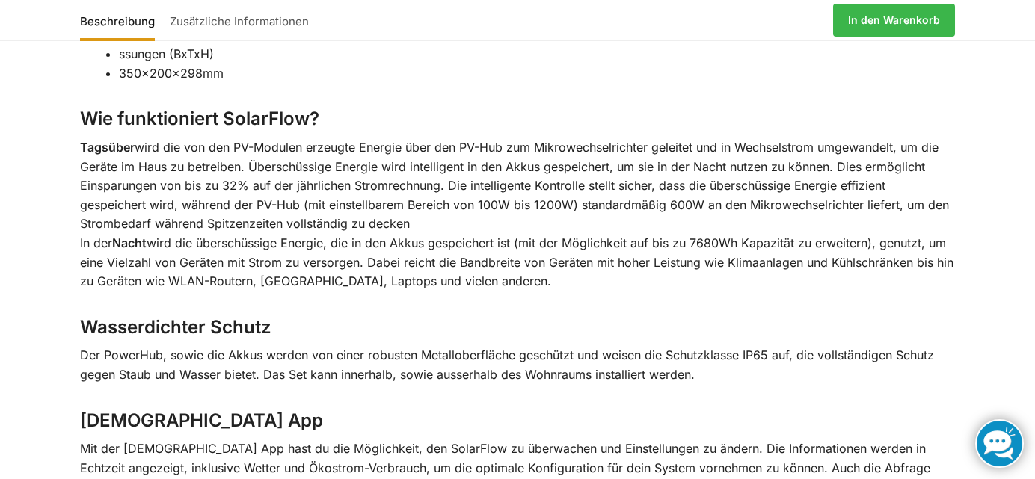
scroll to position [2193, 0]
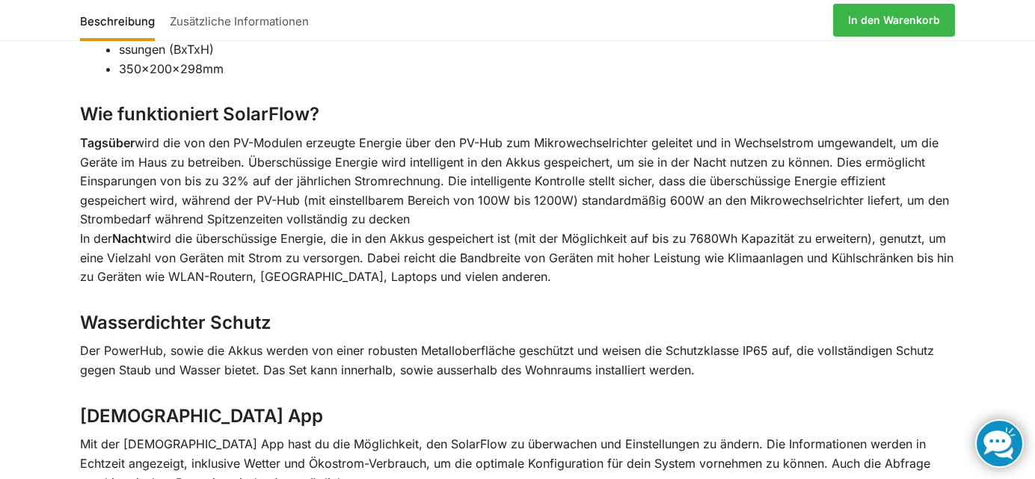
click at [627, 134] on p "Tagsüber wird die von den PV-Modulen erzeugte Energie über den PV-Hub zum Mikro…" at bounding box center [517, 210] width 875 height 153
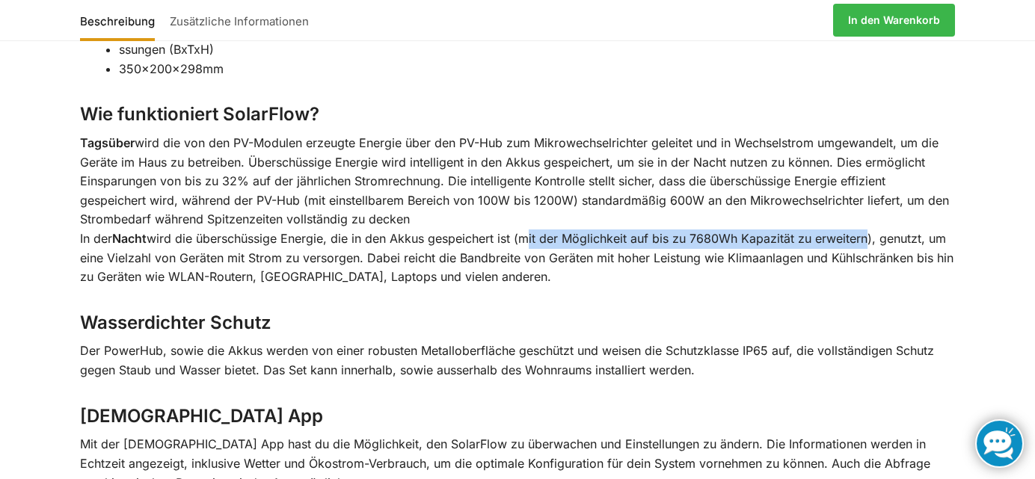
drag, startPoint x: 526, startPoint y: 190, endPoint x: 868, endPoint y: 190, distance: 341.7
click at [868, 190] on p "Tagsüber wird die von den PV-Modulen erzeugte Energie über den PV-Hub zum Mikro…" at bounding box center [517, 210] width 875 height 153
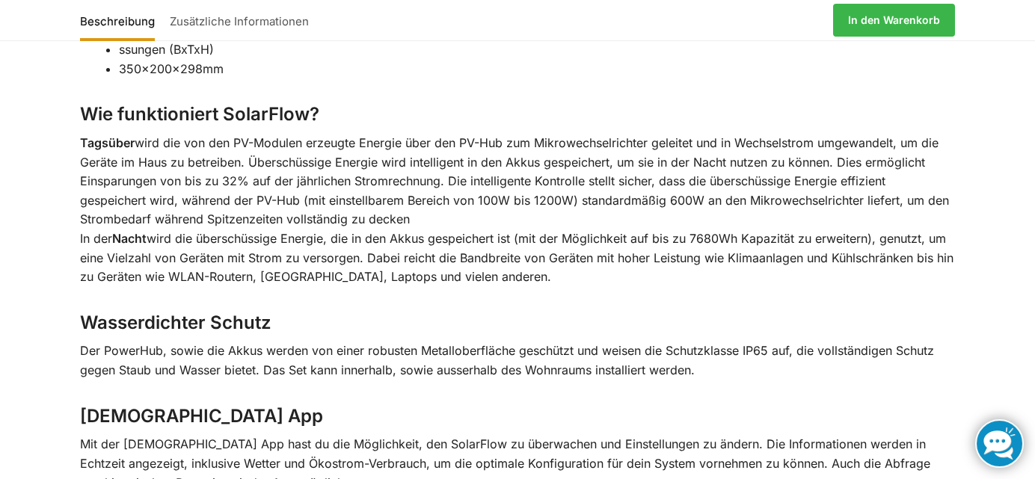
drag, startPoint x: 868, startPoint y: 190, endPoint x: 863, endPoint y: 212, distance: 22.3
click at [863, 212] on p "Tagsüber wird die von den PV-Modulen erzeugte Energie über den PV-Hub zum Mikro…" at bounding box center [517, 210] width 875 height 153
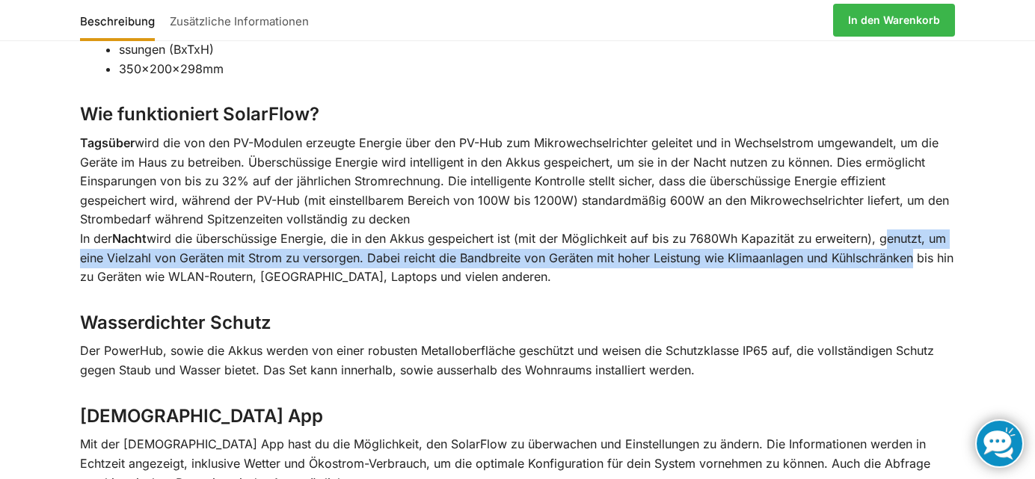
drag, startPoint x: 886, startPoint y: 188, endPoint x: 909, endPoint y: 204, distance: 28.0
click at [909, 204] on p "Tagsüber wird die von den PV-Modulen erzeugte Energie über den PV-Hub zum Mikro…" at bounding box center [517, 210] width 875 height 153
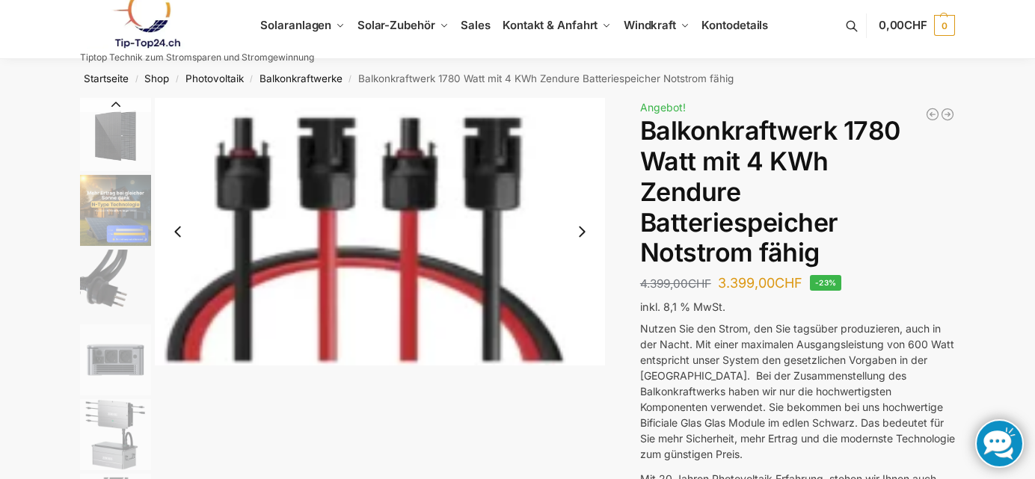
scroll to position [0, 0]
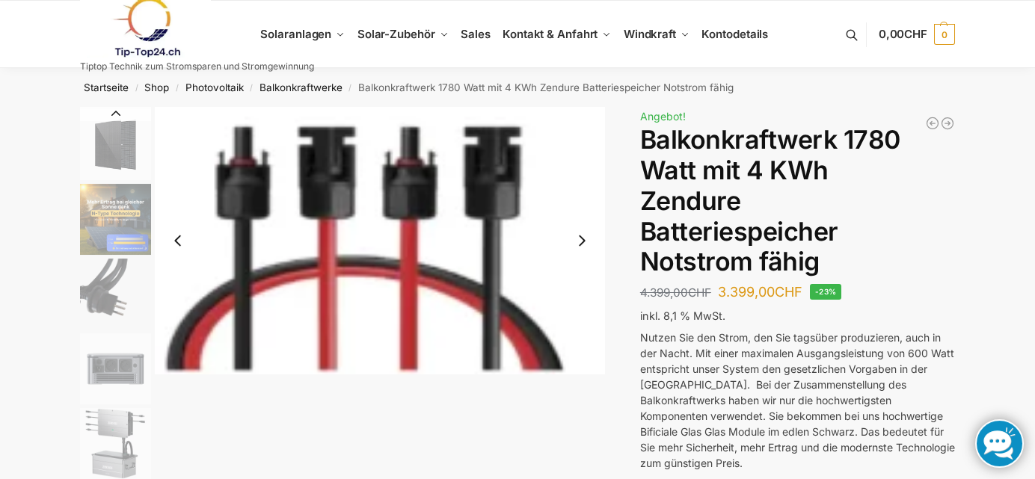
click at [576, 242] on button "Next slide" at bounding box center [581, 240] width 31 height 31
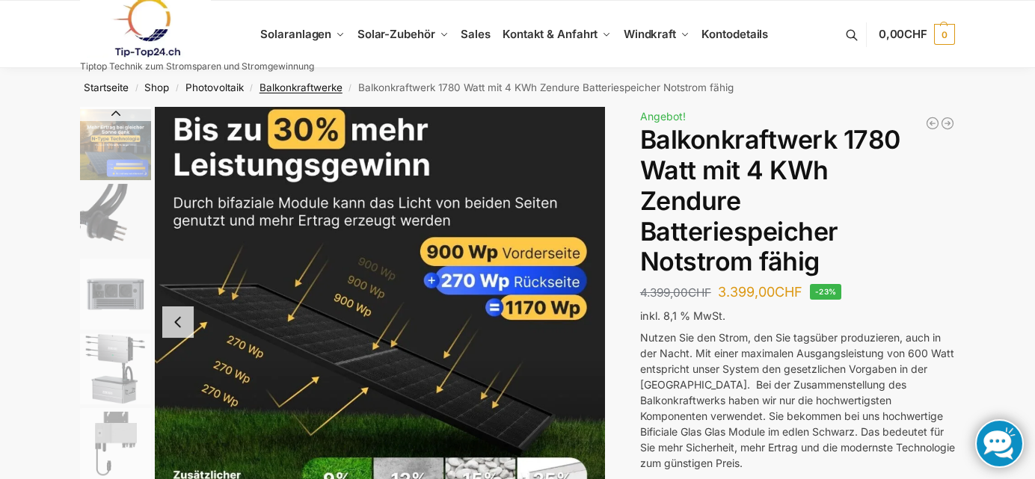
click at [308, 87] on link "Balkonkraftwerke" at bounding box center [300, 88] width 83 height 12
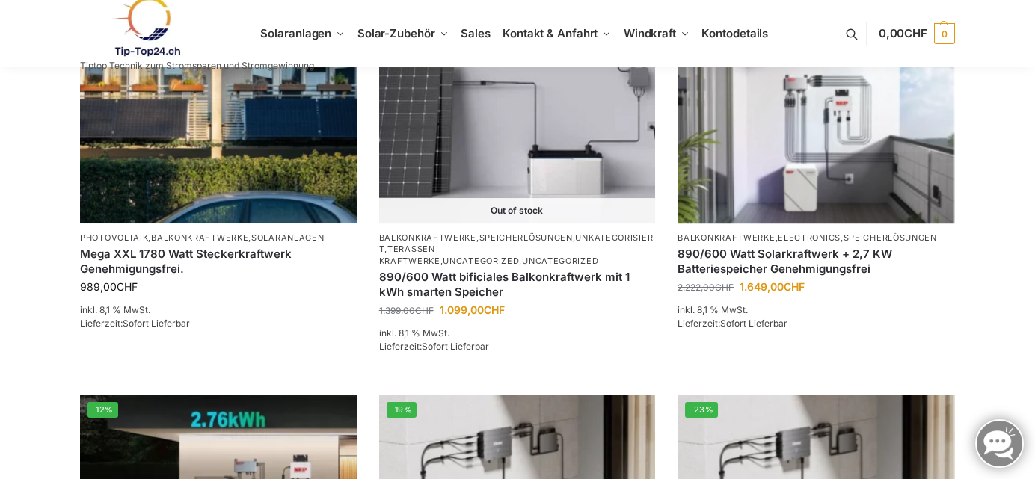
scroll to position [997, 0]
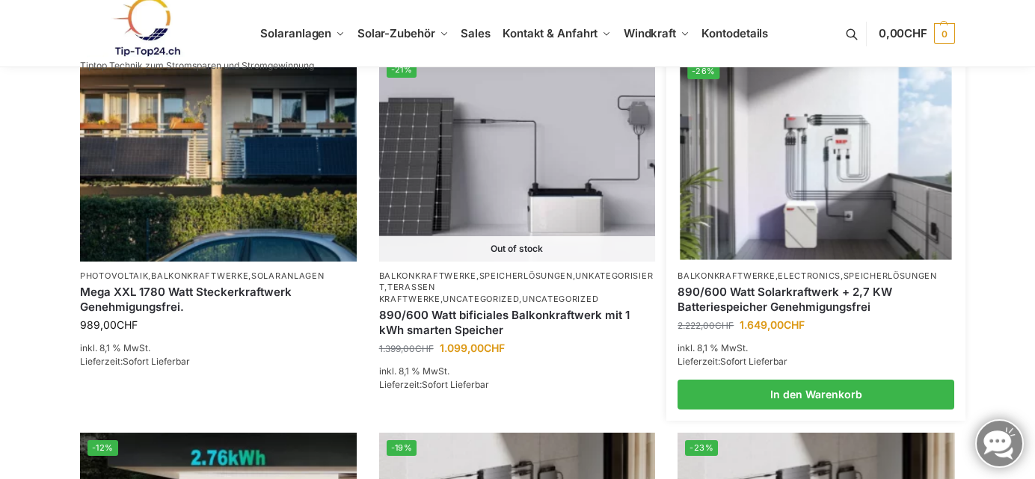
click at [871, 147] on img at bounding box center [816, 157] width 271 height 203
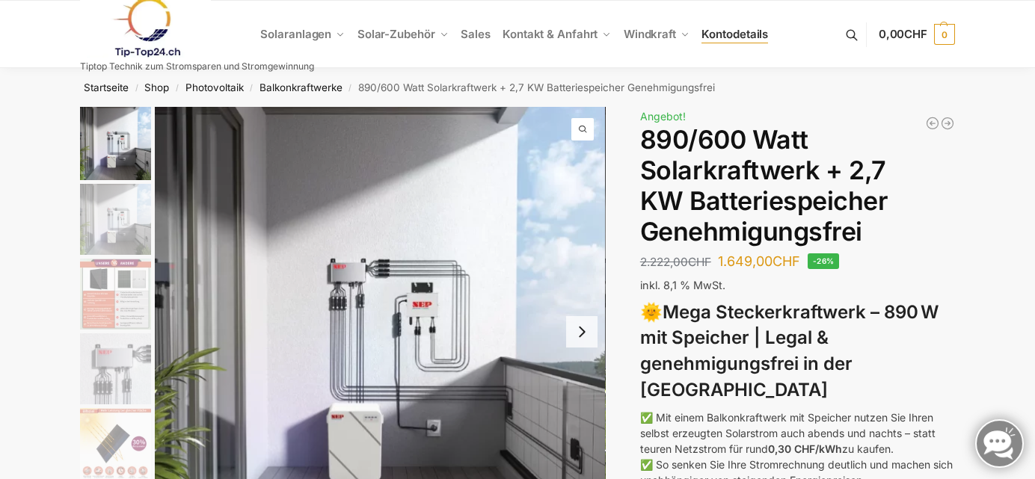
click at [739, 33] on span "Kontodetails" at bounding box center [734, 34] width 67 height 14
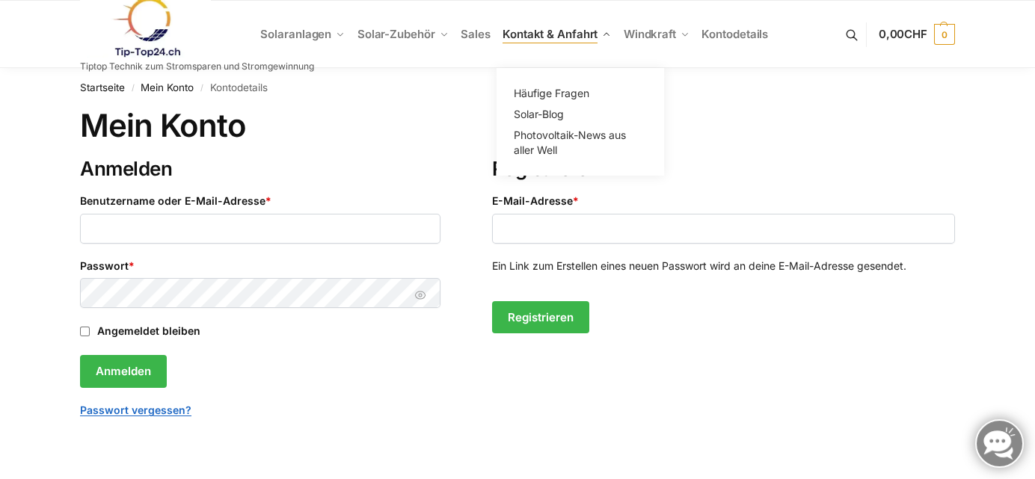
click at [520, 31] on span "Kontakt & Anfahrt" at bounding box center [550, 34] width 95 height 14
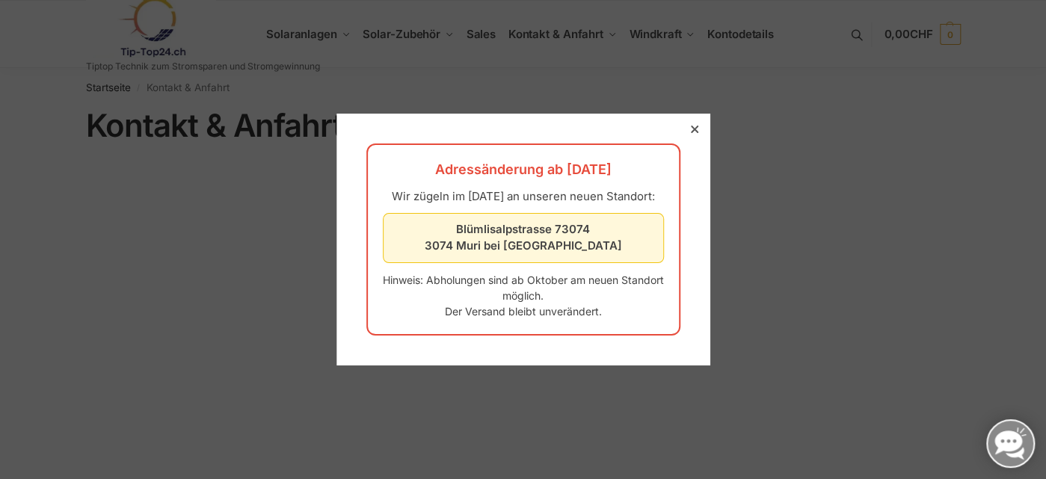
click at [690, 126] on icon at bounding box center [693, 129] width 7 height 7
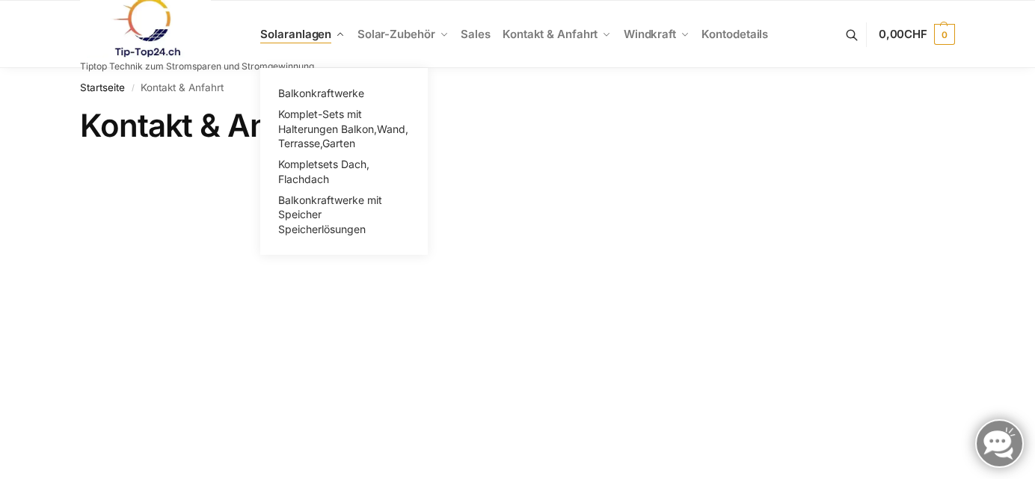
click at [320, 37] on span "Solaranlagen" at bounding box center [295, 34] width 71 height 14
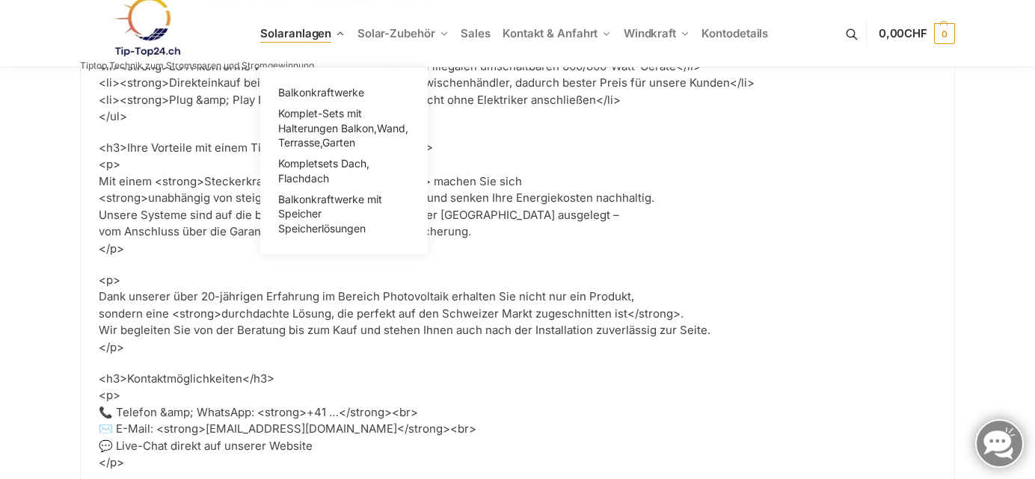
scroll to position [2366, 0]
